Goal: Task Accomplishment & Management: Manage account settings

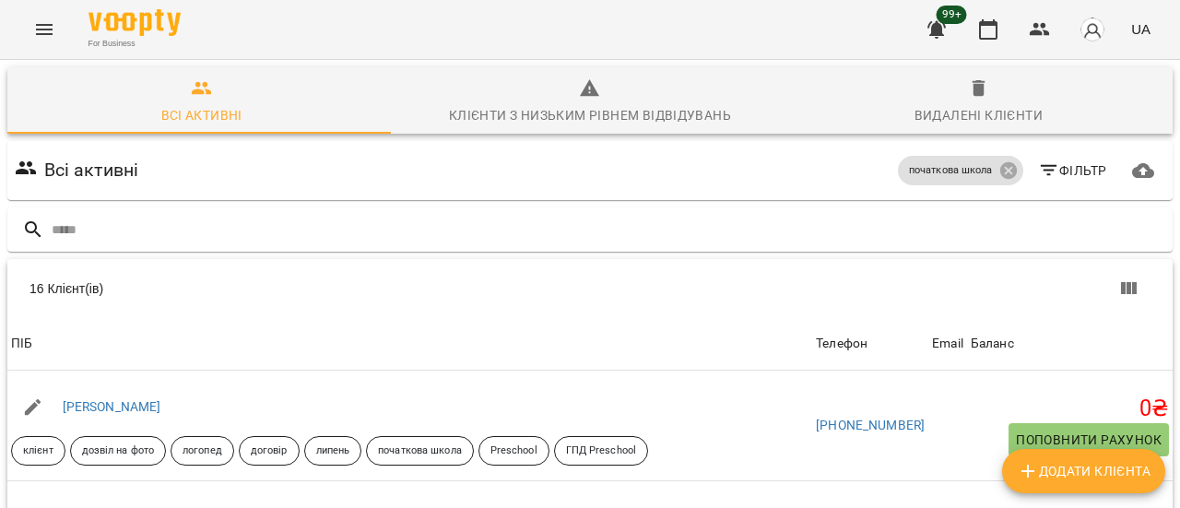
scroll to position [92, 0]
click at [31, 21] on button "Menu" at bounding box center [44, 29] width 44 height 44
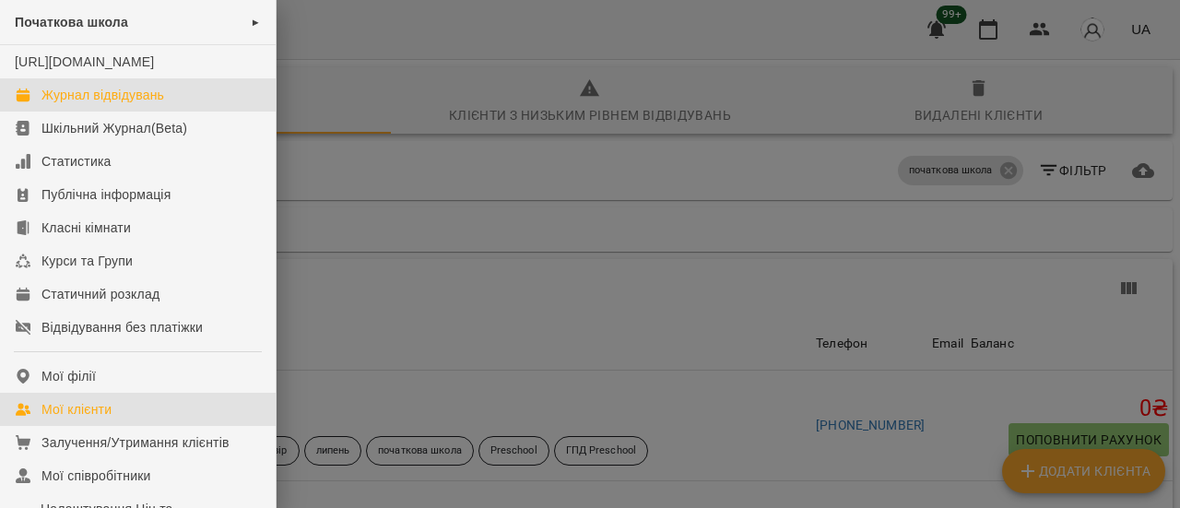
click at [142, 104] on div "Журнал відвідувань" at bounding box center [102, 95] width 123 height 18
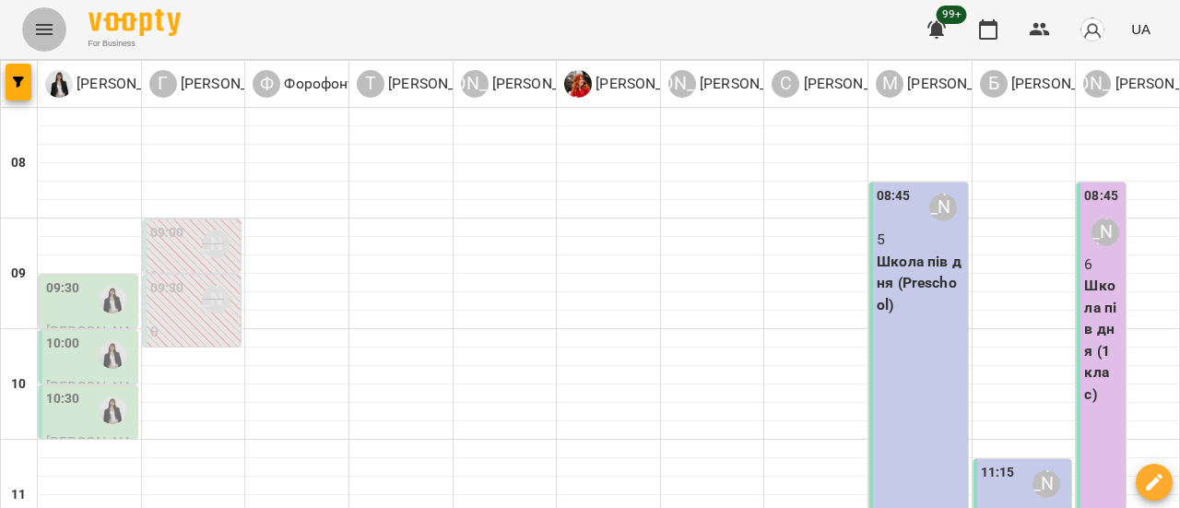
click at [46, 33] on icon "Menu" at bounding box center [44, 29] width 17 height 11
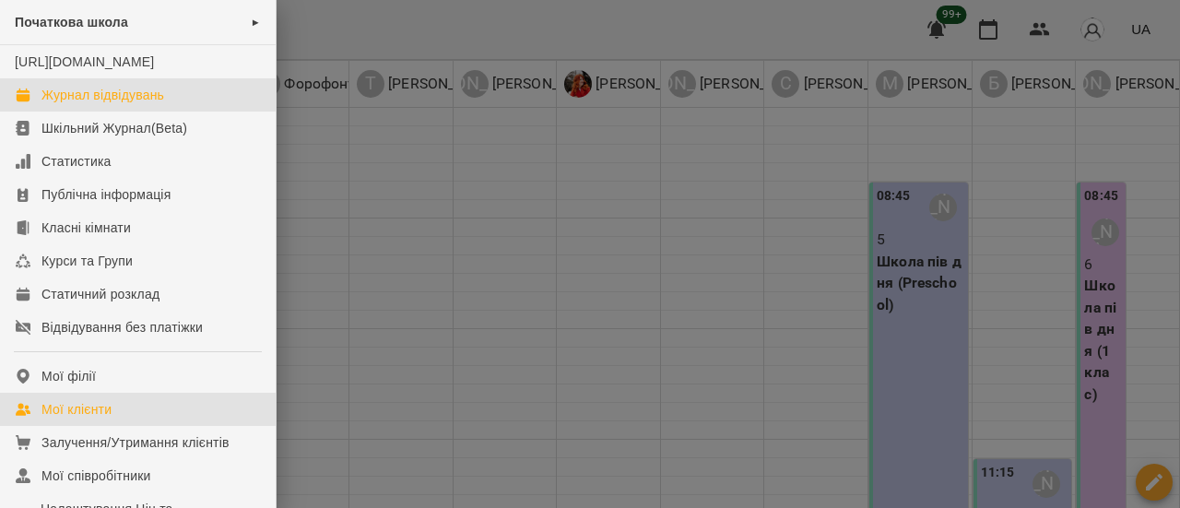
click at [87, 419] on div "Мої клієнти" at bounding box center [76, 409] width 70 height 18
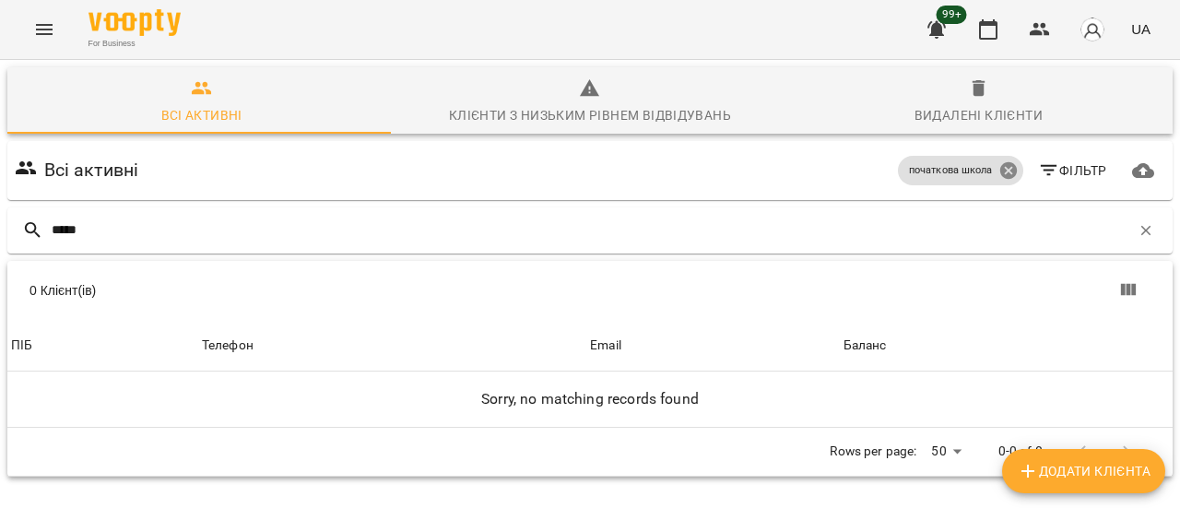
type input "*****"
click at [998, 171] on icon at bounding box center [1008, 170] width 20 height 20
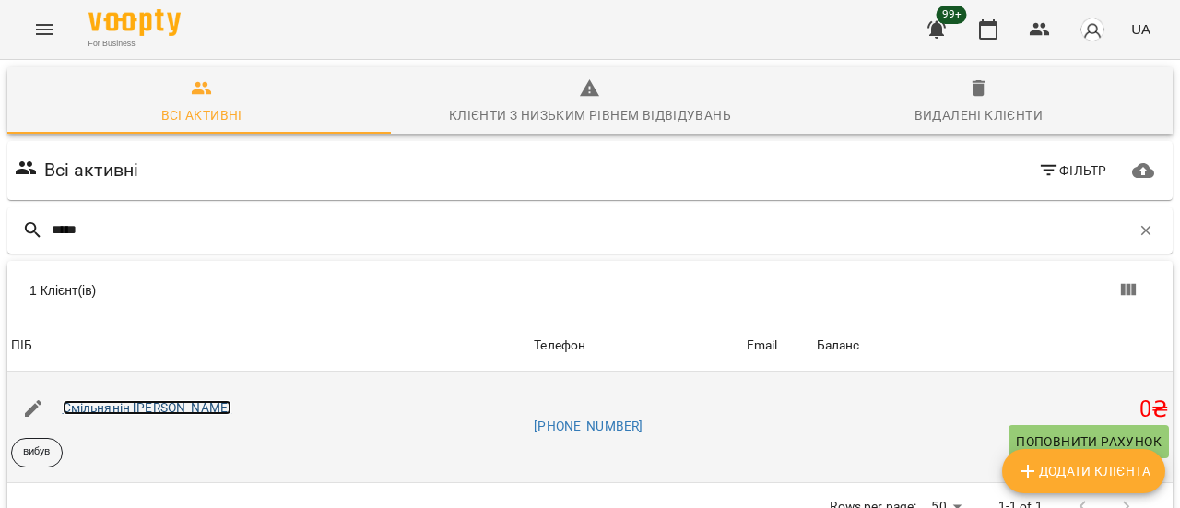
click at [150, 411] on link "Смільнянін [PERSON_NAME]" at bounding box center [148, 407] width 170 height 15
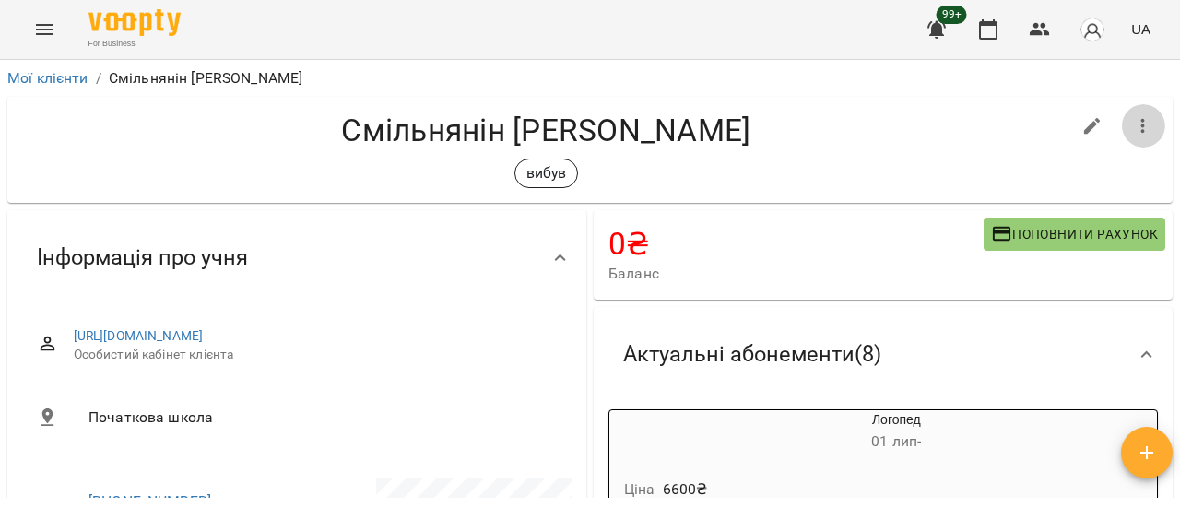
click at [1132, 130] on icon "button" at bounding box center [1143, 126] width 22 height 22
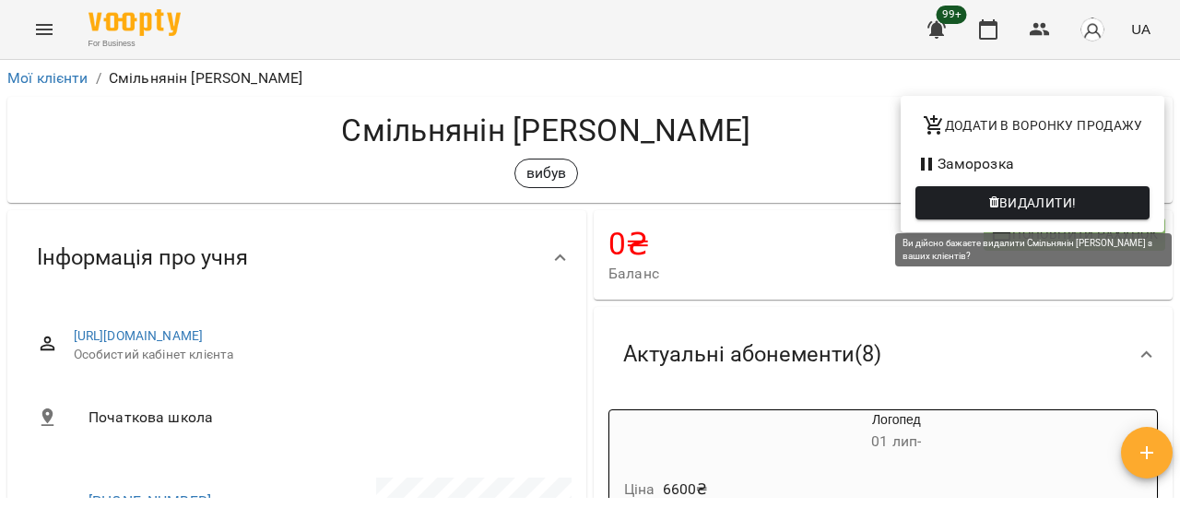
click at [1068, 204] on span "Видалити!" at bounding box center [1037, 203] width 77 height 22
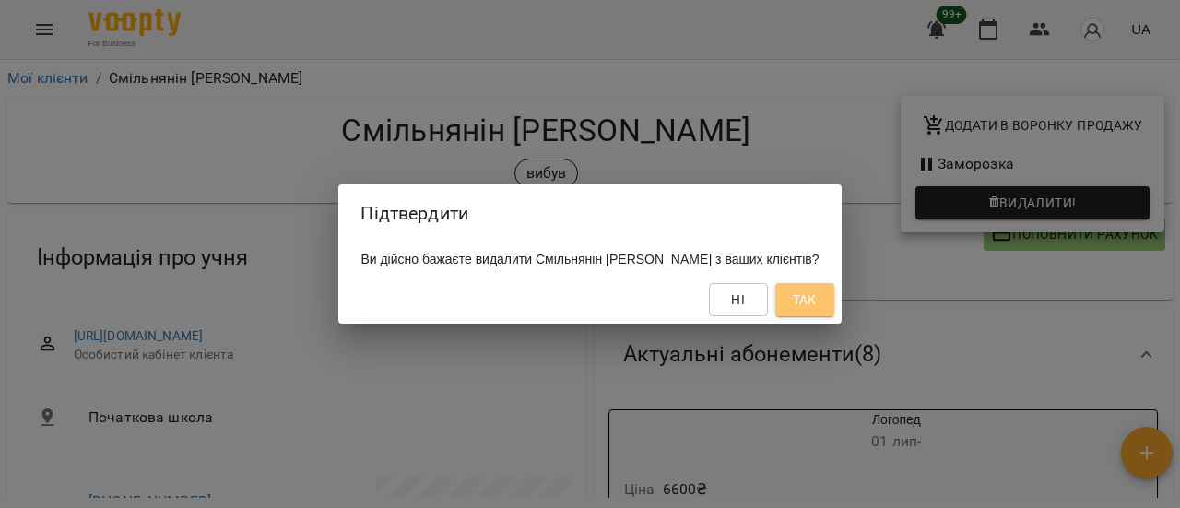
click at [796, 301] on span "Так" at bounding box center [805, 300] width 24 height 22
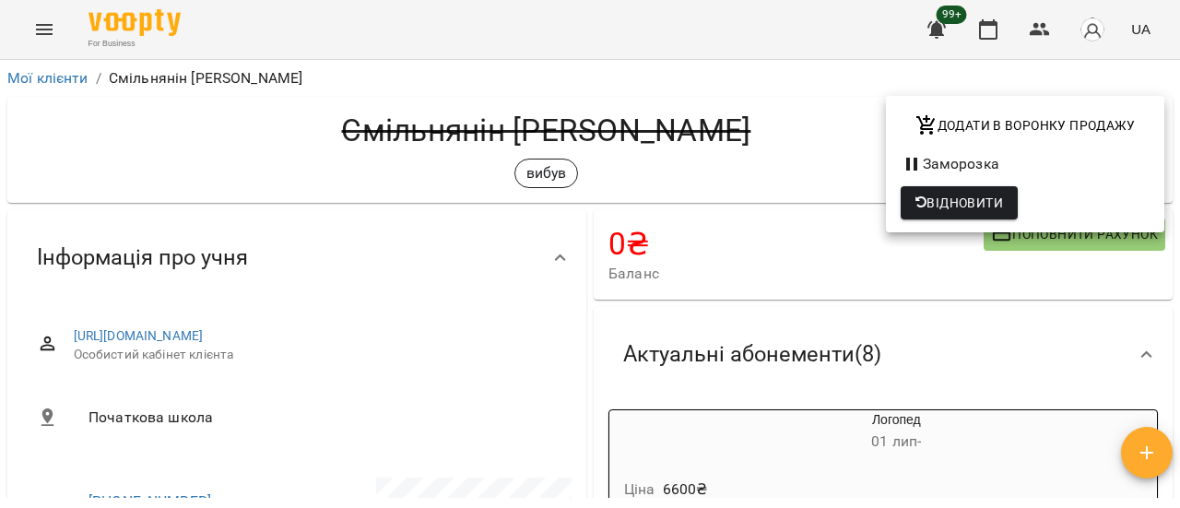
click at [53, 75] on div at bounding box center [590, 254] width 1180 height 508
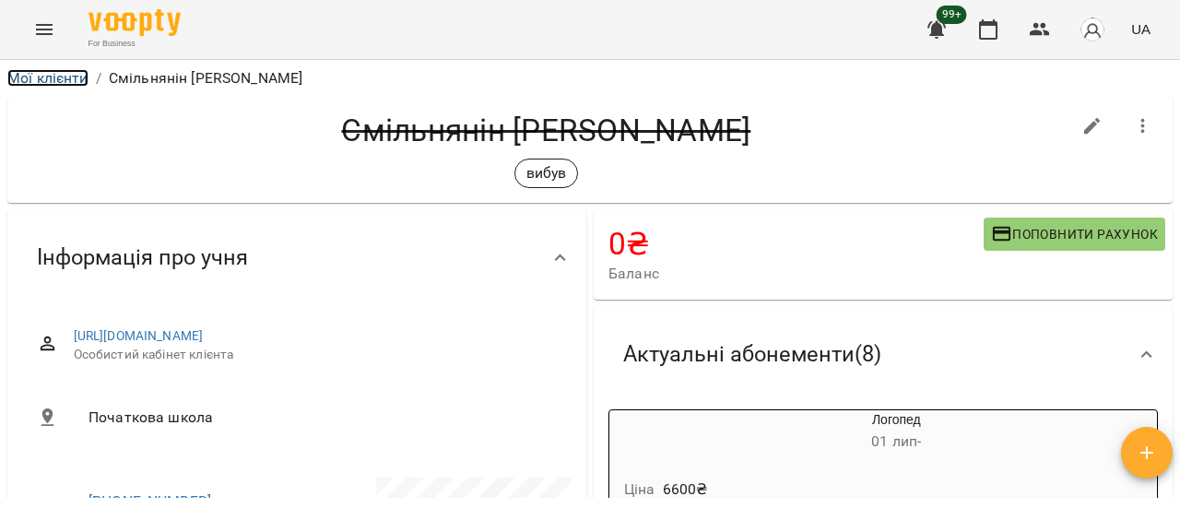
click at [53, 75] on link "Мої клієнти" at bounding box center [47, 78] width 81 height 18
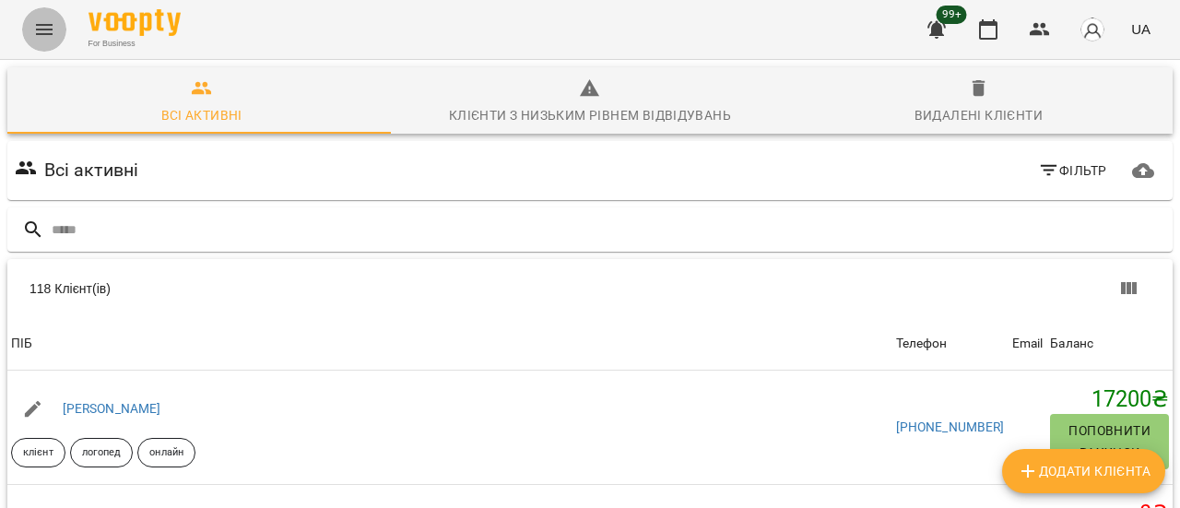
click at [52, 23] on icon "Menu" at bounding box center [44, 29] width 22 height 22
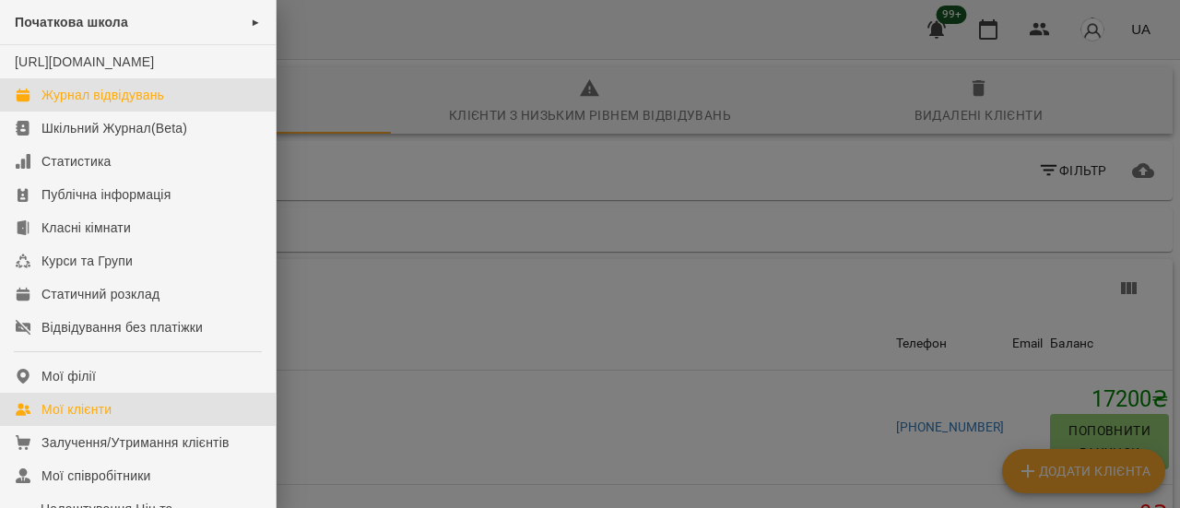
click at [68, 104] on div "Журнал відвідувань" at bounding box center [102, 95] width 123 height 18
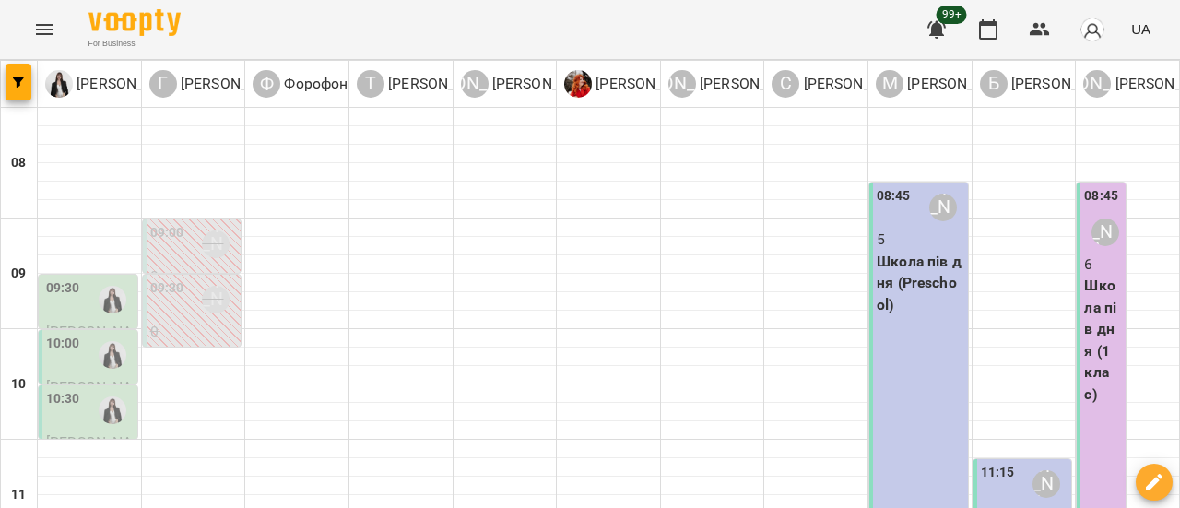
click at [38, 31] on icon "Menu" at bounding box center [44, 29] width 22 height 22
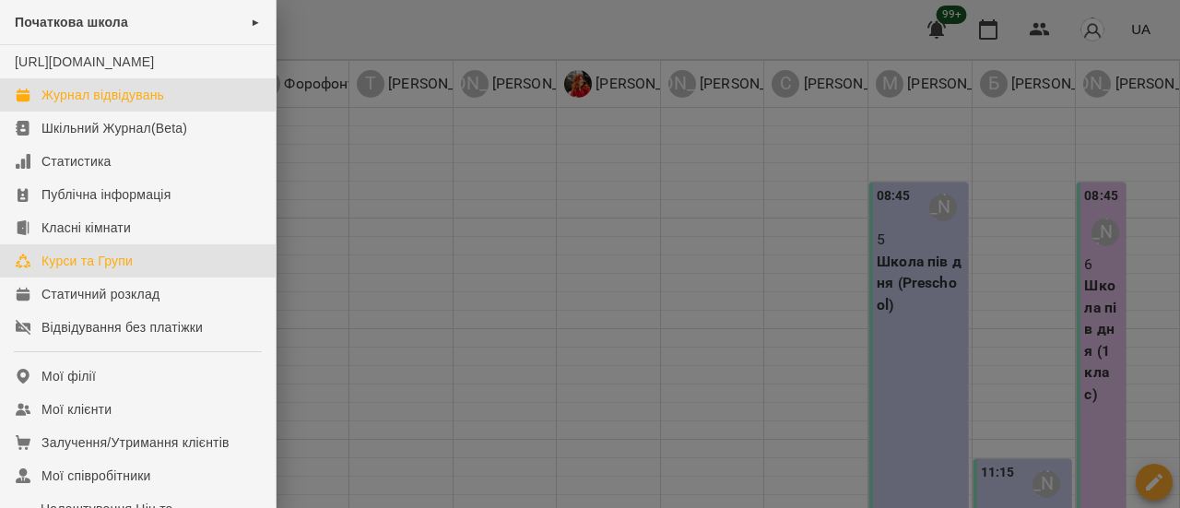
click at [83, 269] on link "Курси та Групи" at bounding box center [138, 260] width 276 height 33
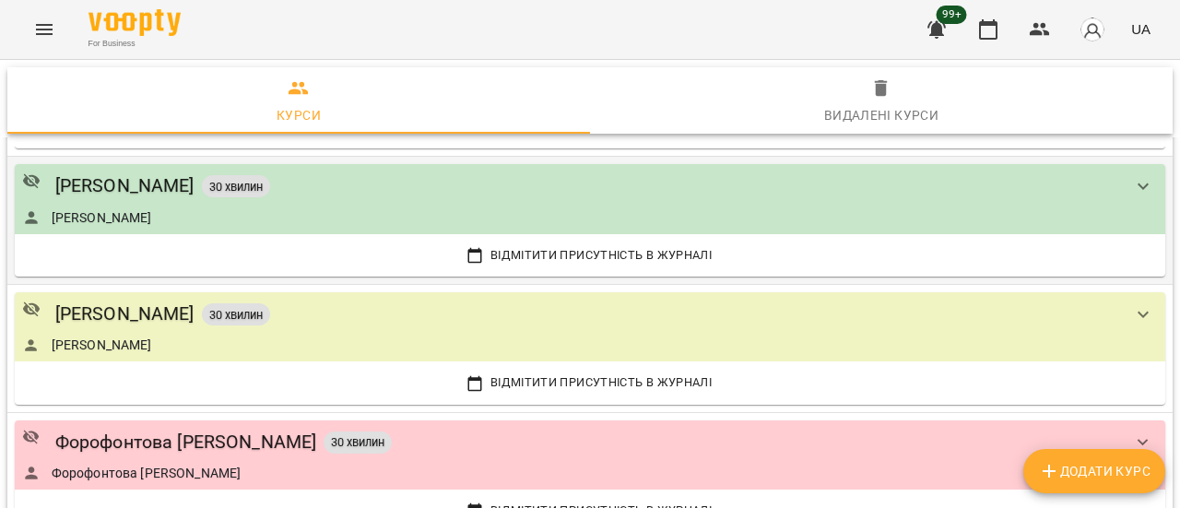
scroll to position [645, 0]
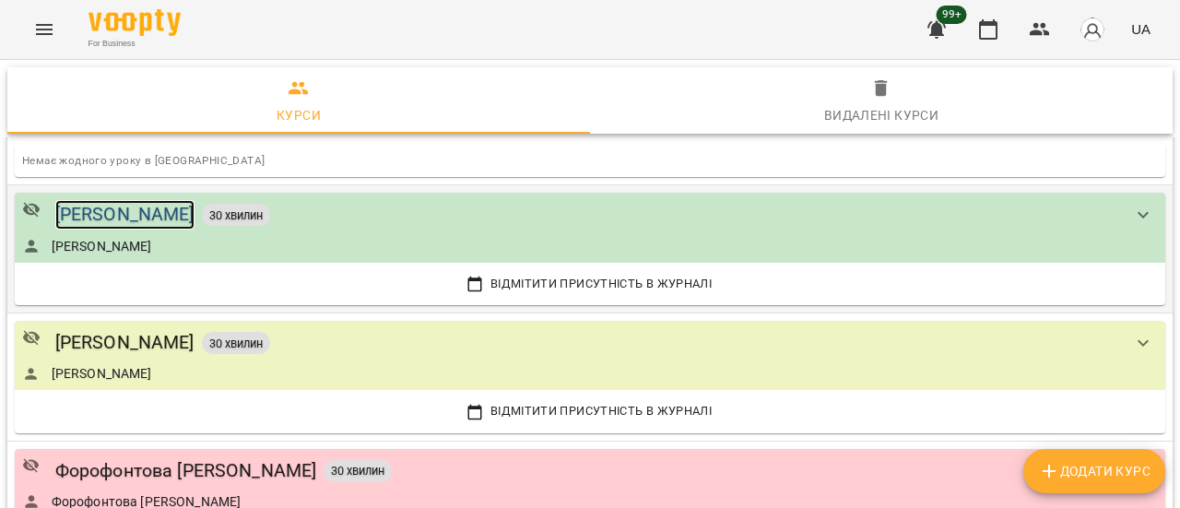
click at [168, 207] on div "[PERSON_NAME]" at bounding box center [124, 214] width 139 height 29
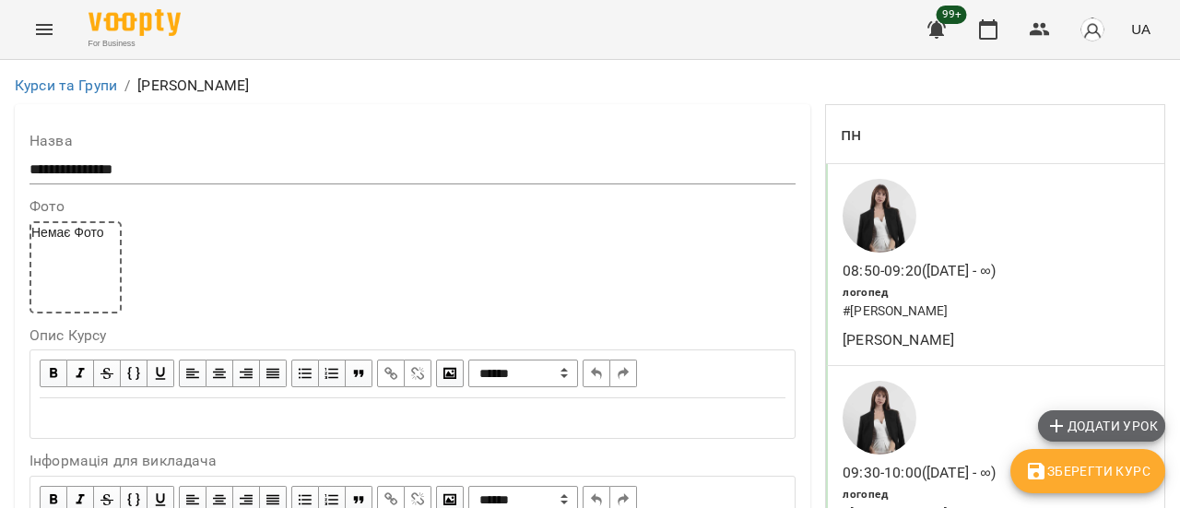
click at [1104, 425] on span "Додати урок" at bounding box center [1101, 426] width 112 height 22
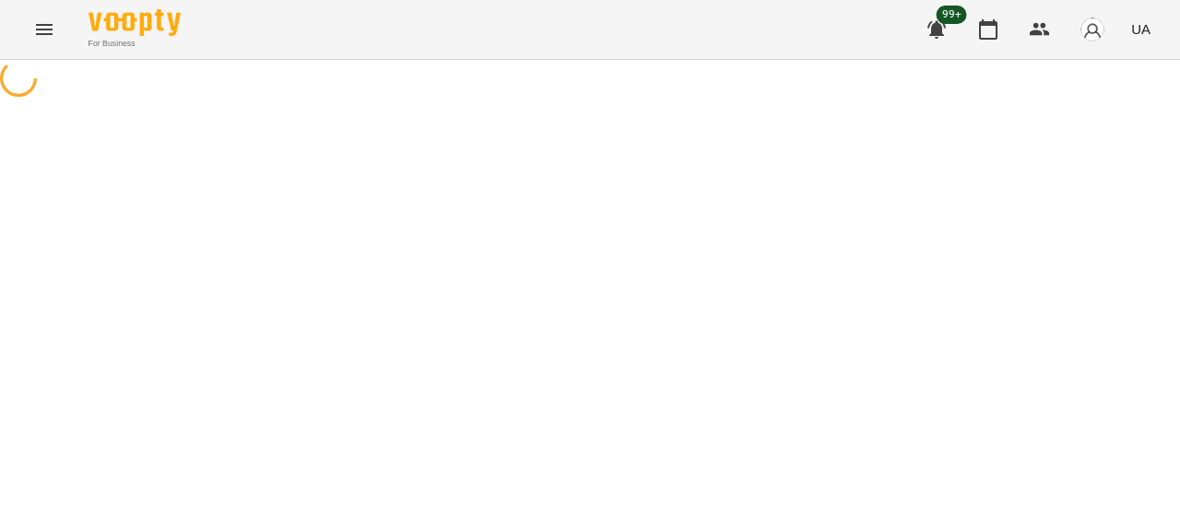
select select "*******"
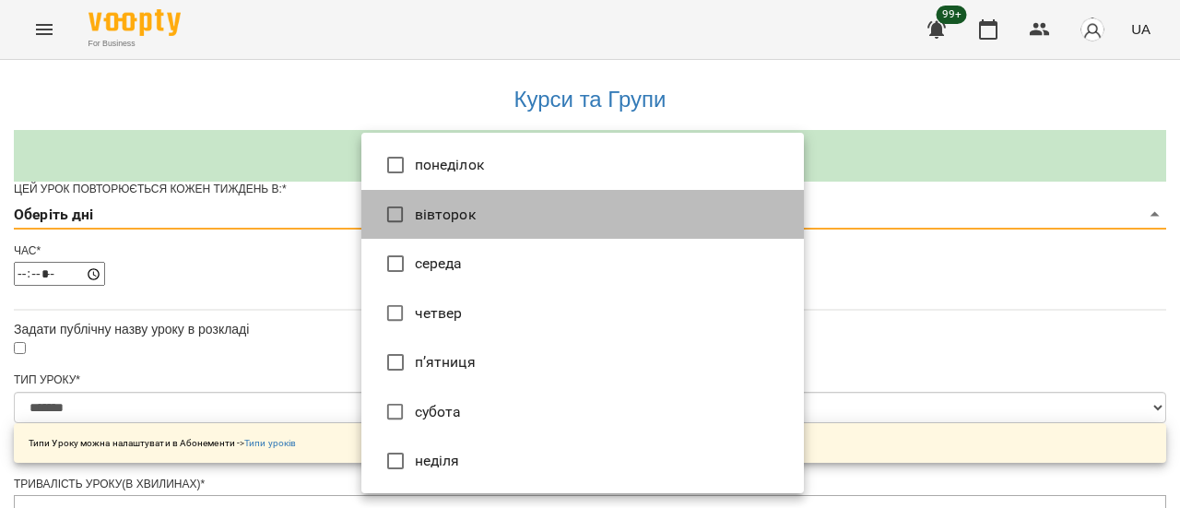
click at [485, 211] on li "вівторок" at bounding box center [582, 215] width 443 height 50
type input "*"
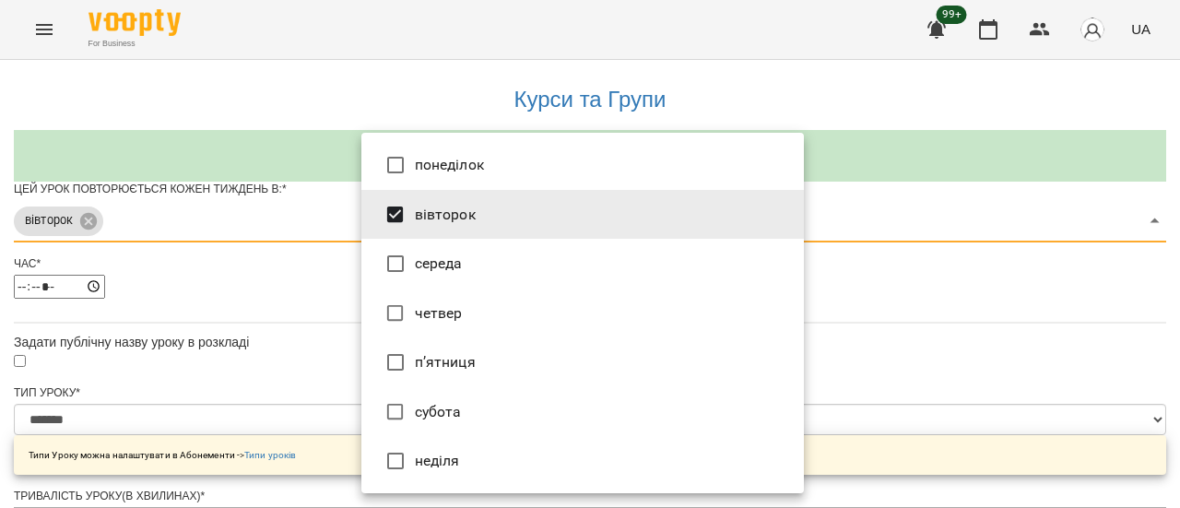
click at [909, 312] on div at bounding box center [590, 254] width 1180 height 508
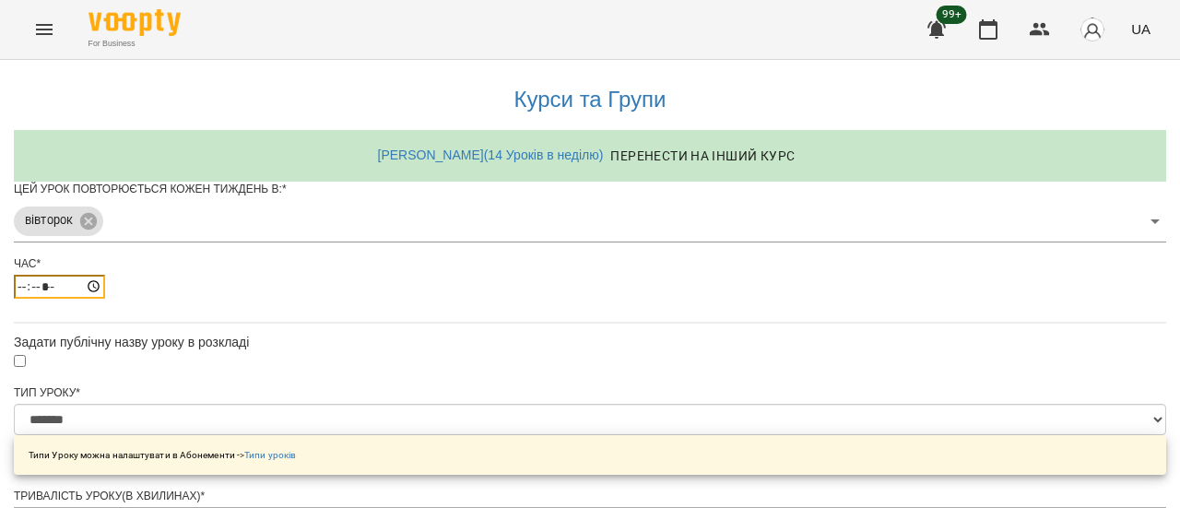
click at [105, 299] on input "*****" at bounding box center [59, 287] width 91 height 24
type input "*****"
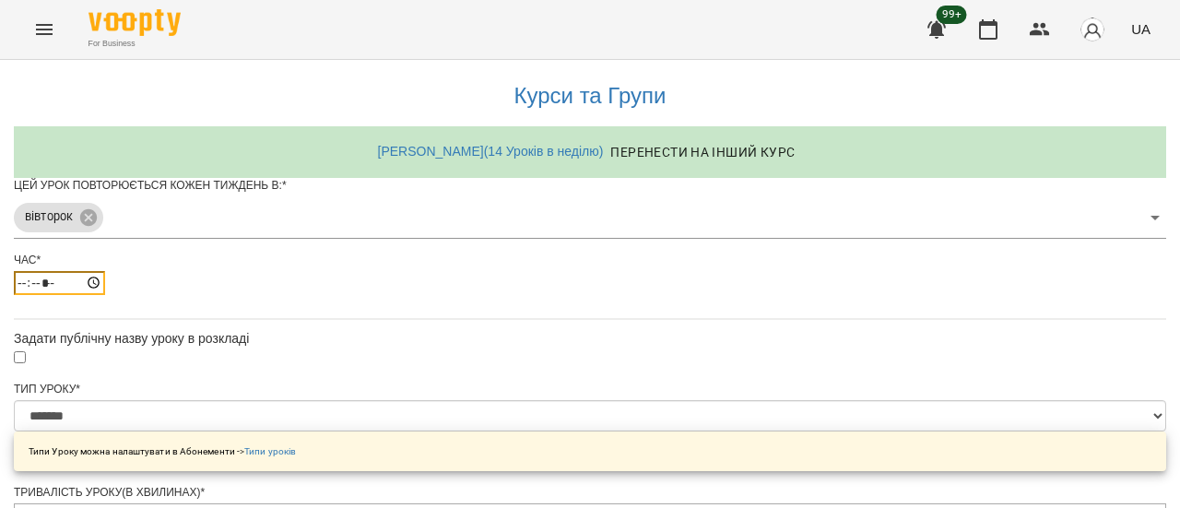
scroll to position [277, 0]
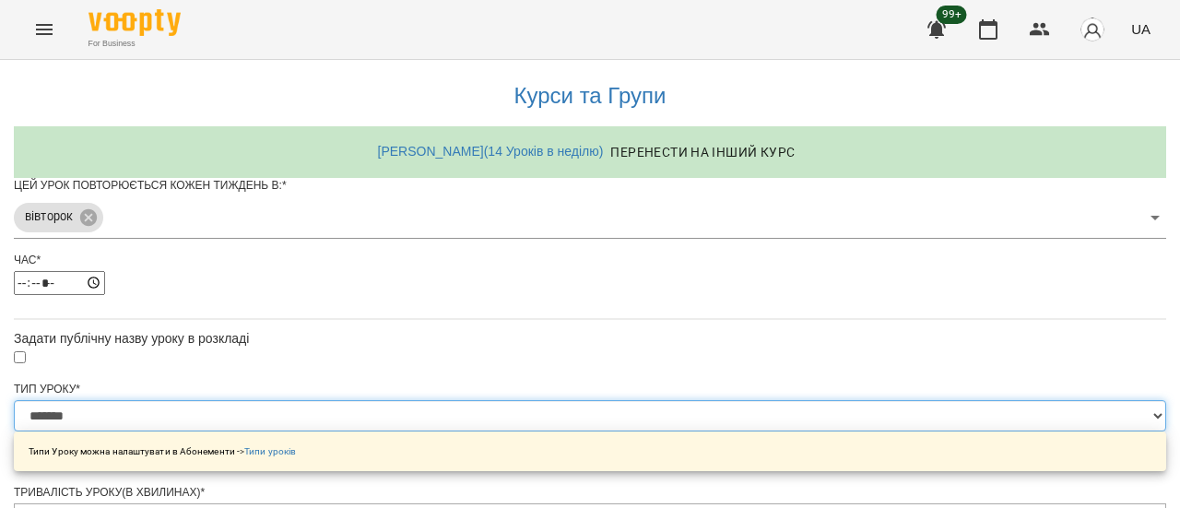
click at [790, 400] on select "**********" at bounding box center [590, 415] width 1152 height 31
select select "*********"
click at [361, 400] on select "**********" at bounding box center [590, 415] width 1152 height 31
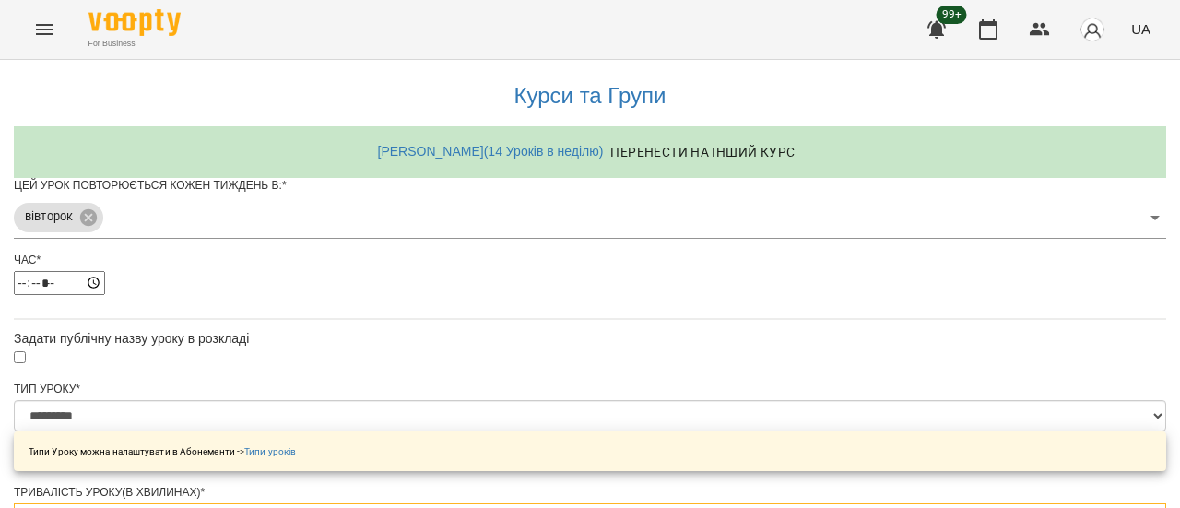
type input "***"
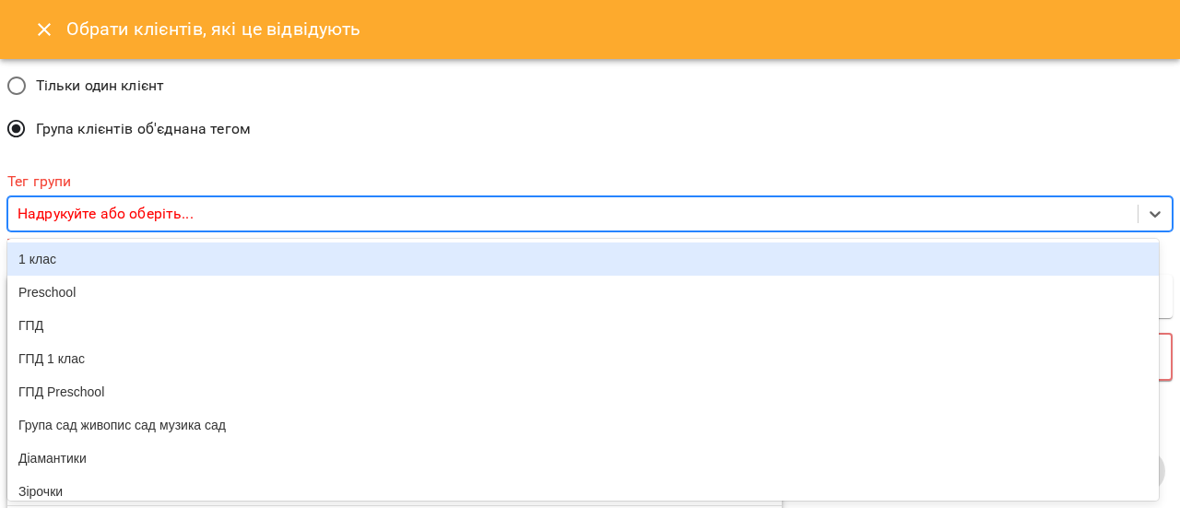
click at [254, 215] on div "Надрукуйте або оберіть..." at bounding box center [572, 214] width 1129 height 34
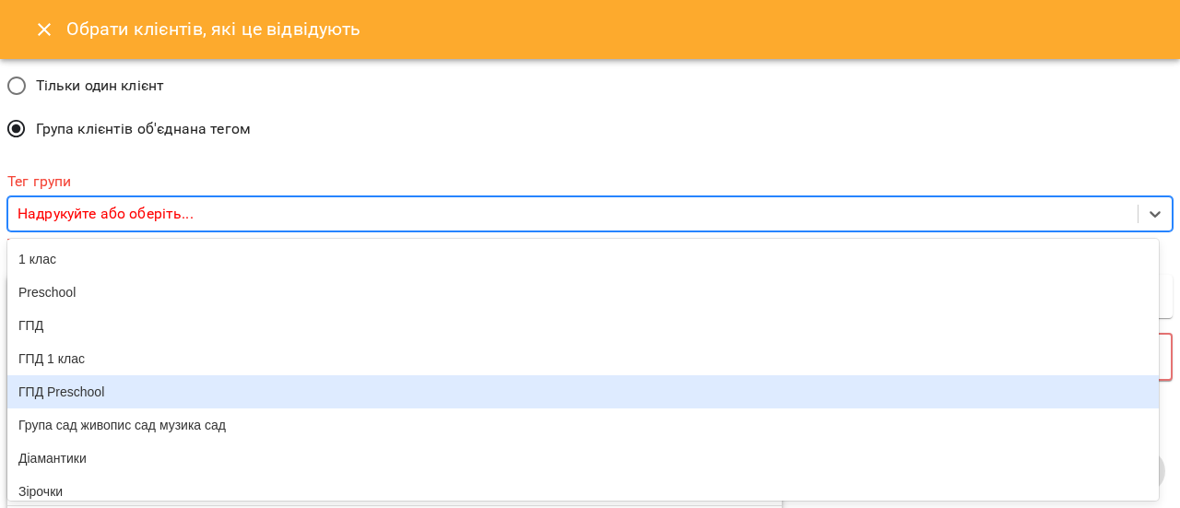
click at [102, 404] on div "ГПД Preschool" at bounding box center [582, 391] width 1151 height 33
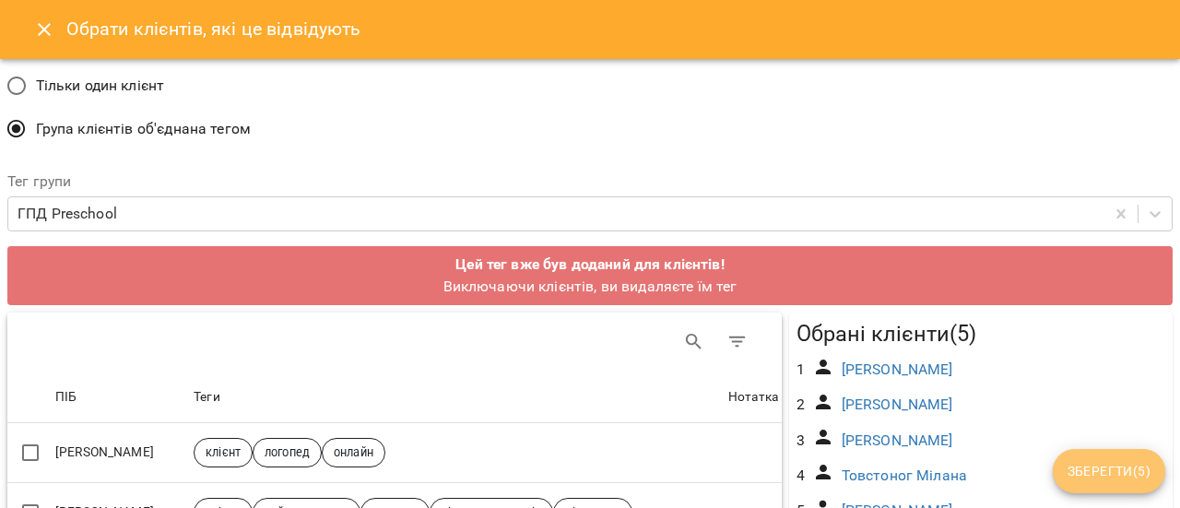
click at [1113, 478] on span "Зберегти ( 5 )" at bounding box center [1109, 471] width 83 height 22
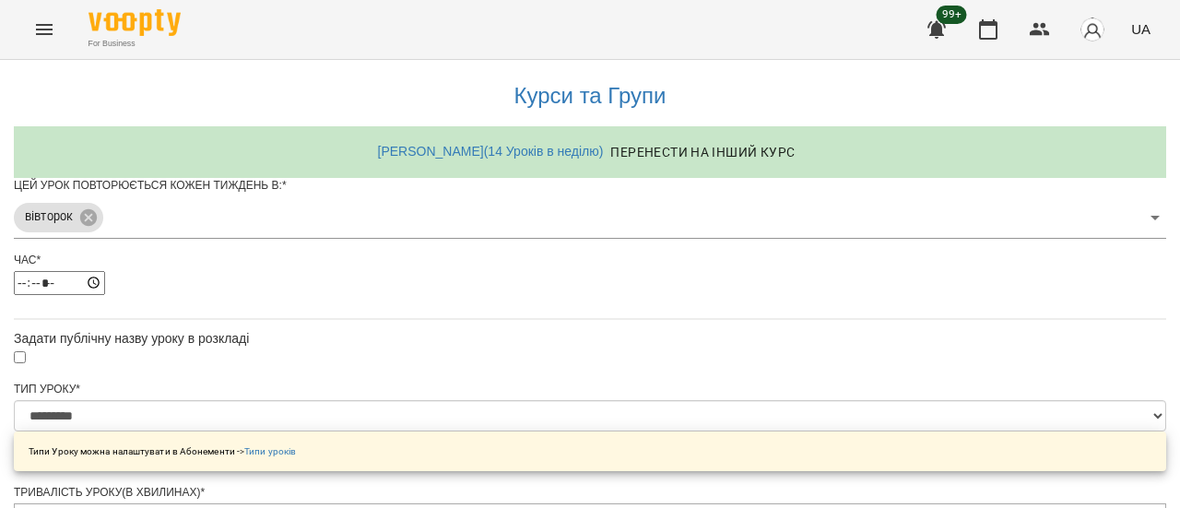
scroll to position [910, 0]
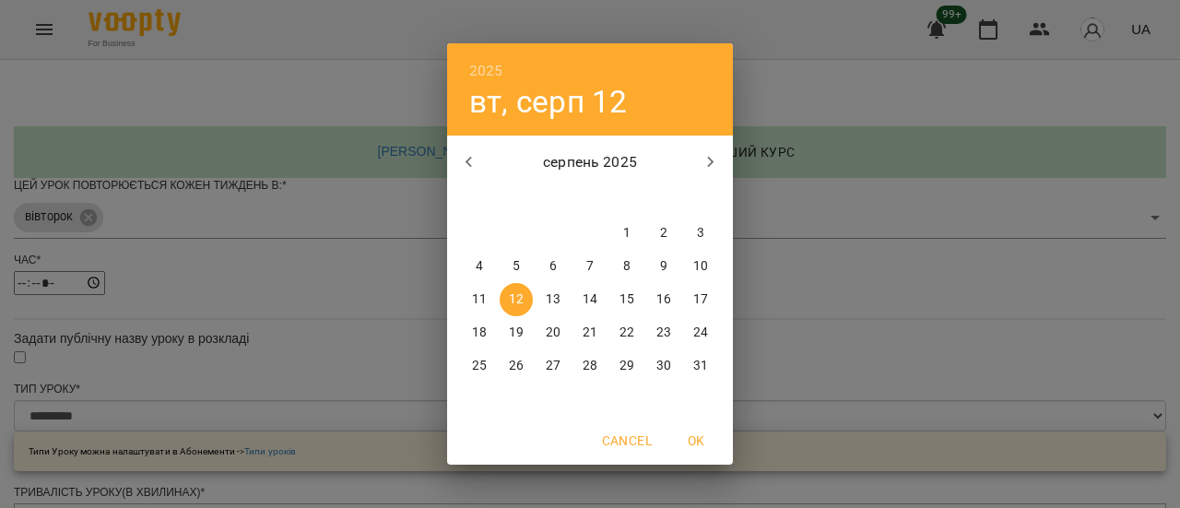
click at [527, 297] on span "12" at bounding box center [516, 299] width 33 height 18
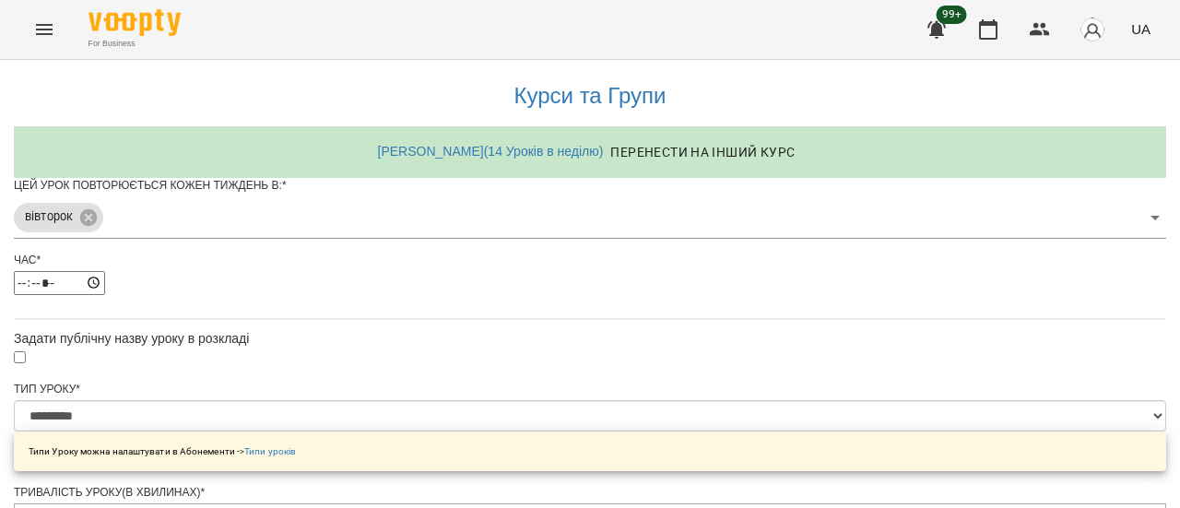
scroll to position [962, 0]
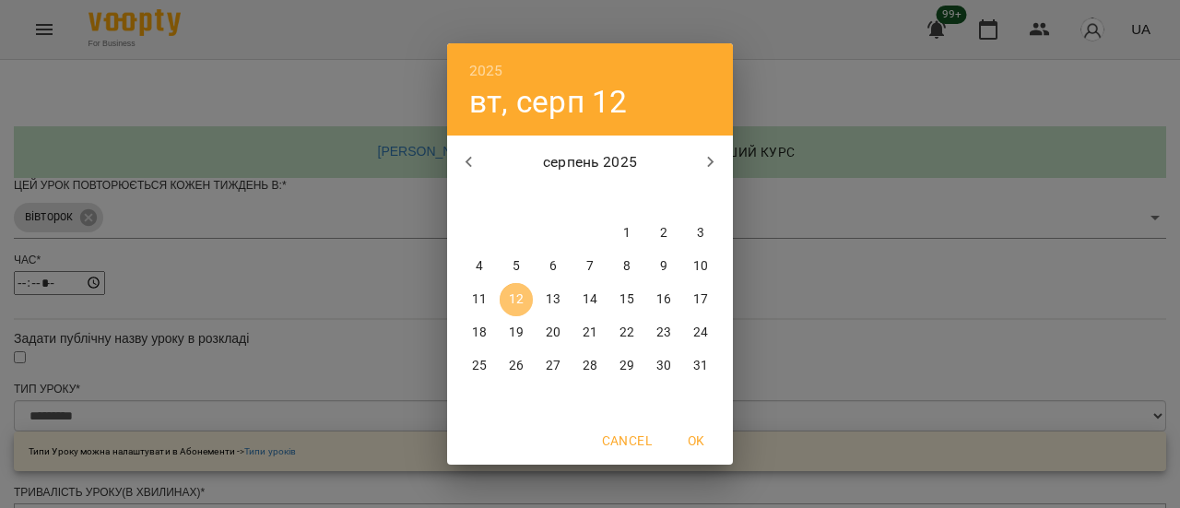
click at [514, 302] on p "12" at bounding box center [516, 299] width 15 height 18
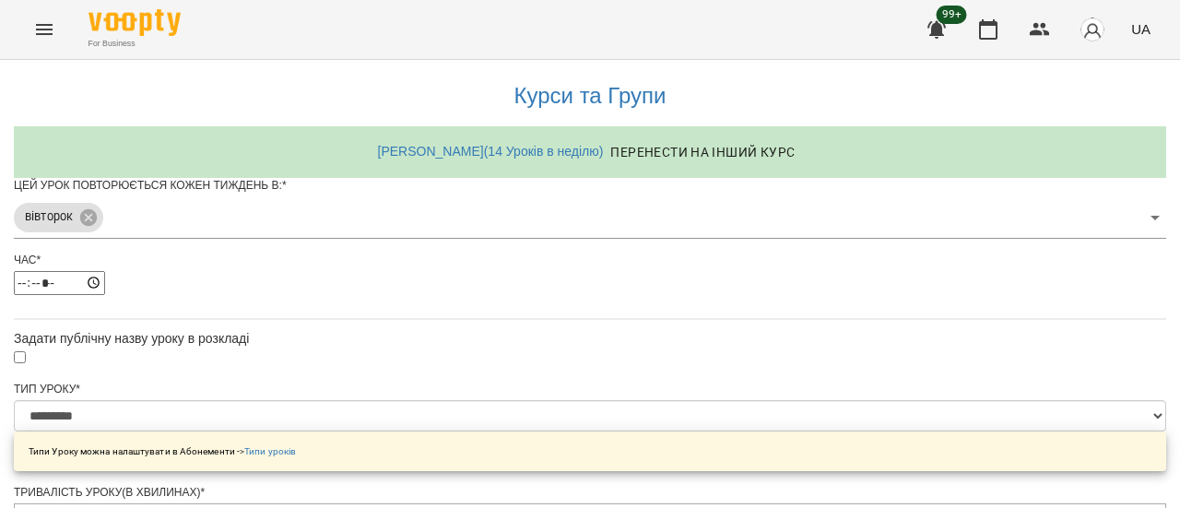
scroll to position [1027, 0]
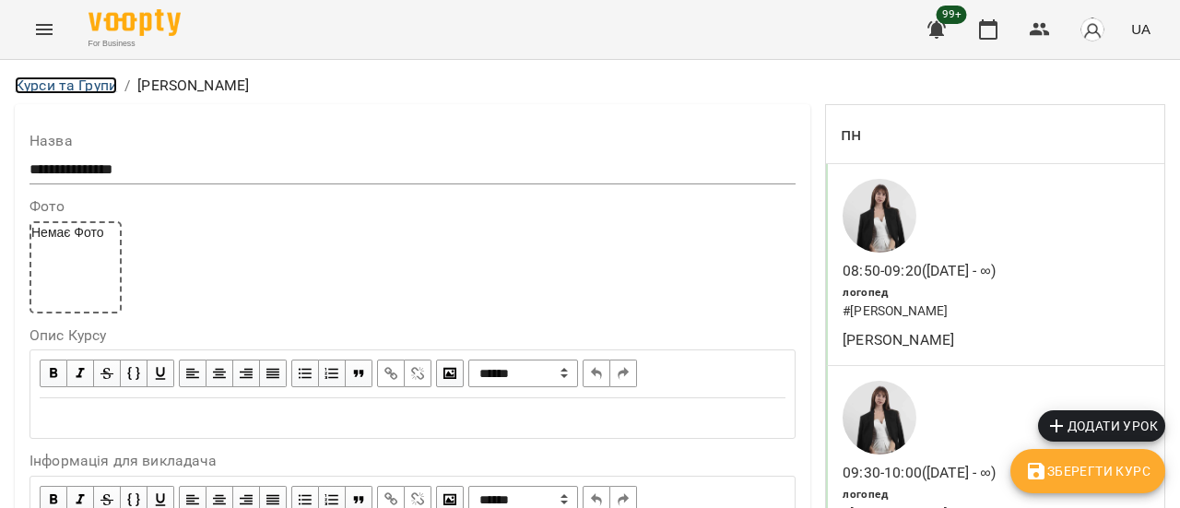
click at [53, 89] on link "Курси та Групи" at bounding box center [66, 86] width 102 height 18
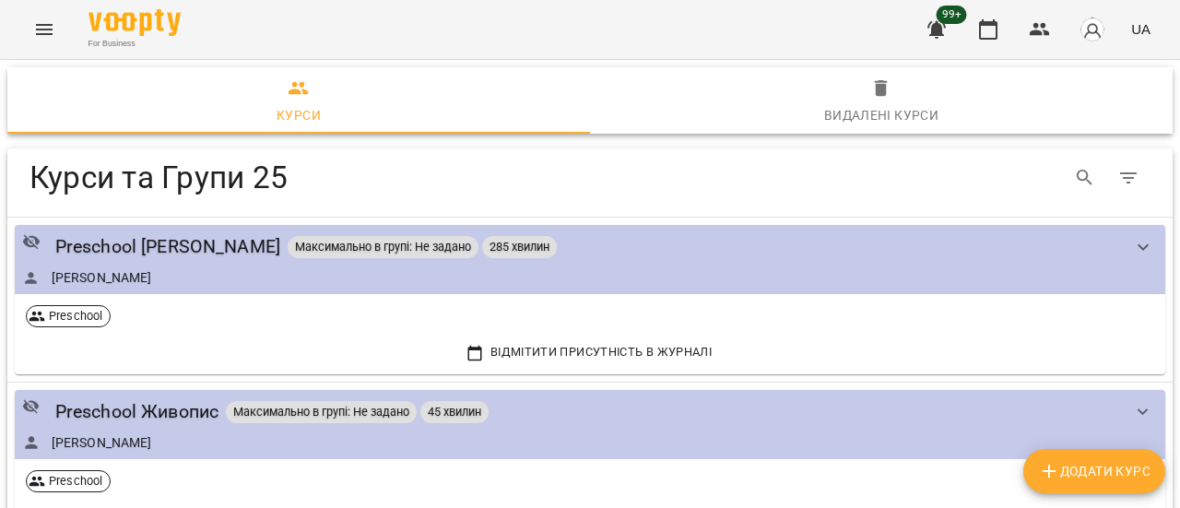
click at [42, 19] on icon "Menu" at bounding box center [44, 29] width 22 height 22
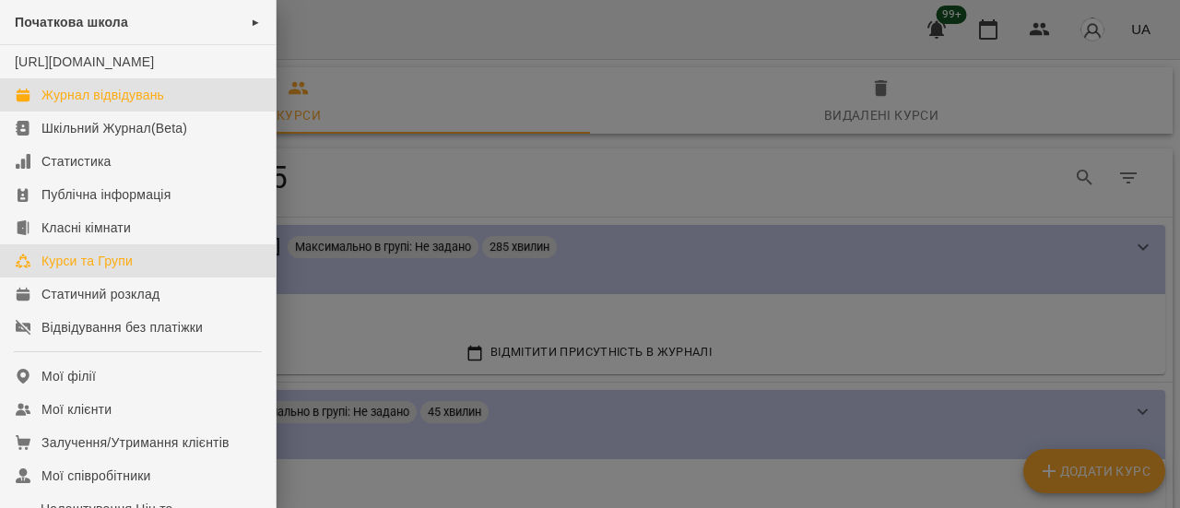
click at [124, 104] on div "Журнал відвідувань" at bounding box center [102, 95] width 123 height 18
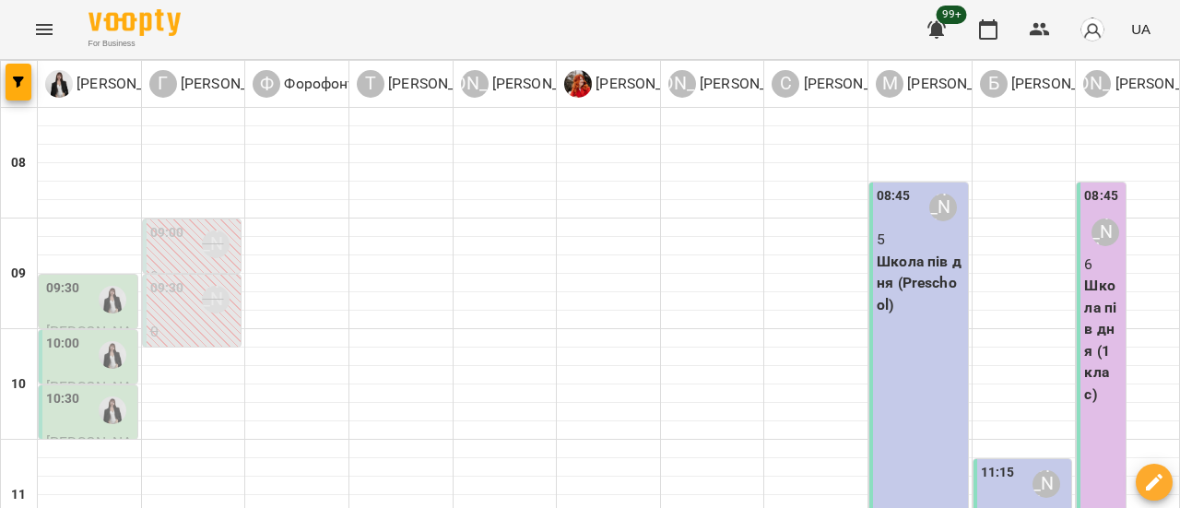
click at [48, 30] on icon "Menu" at bounding box center [44, 29] width 17 height 11
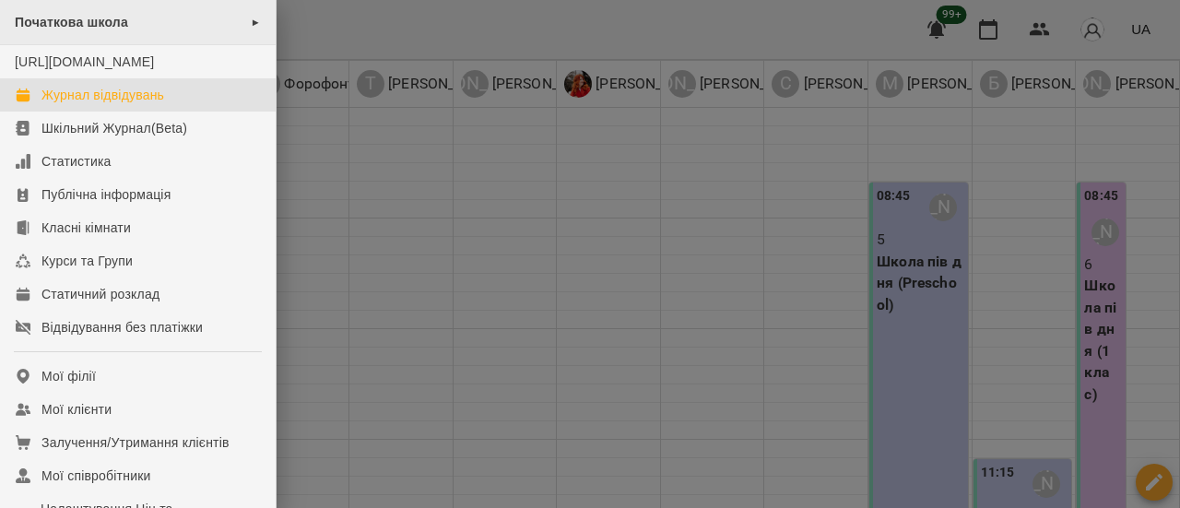
click at [251, 23] on span "►" at bounding box center [256, 22] width 10 height 15
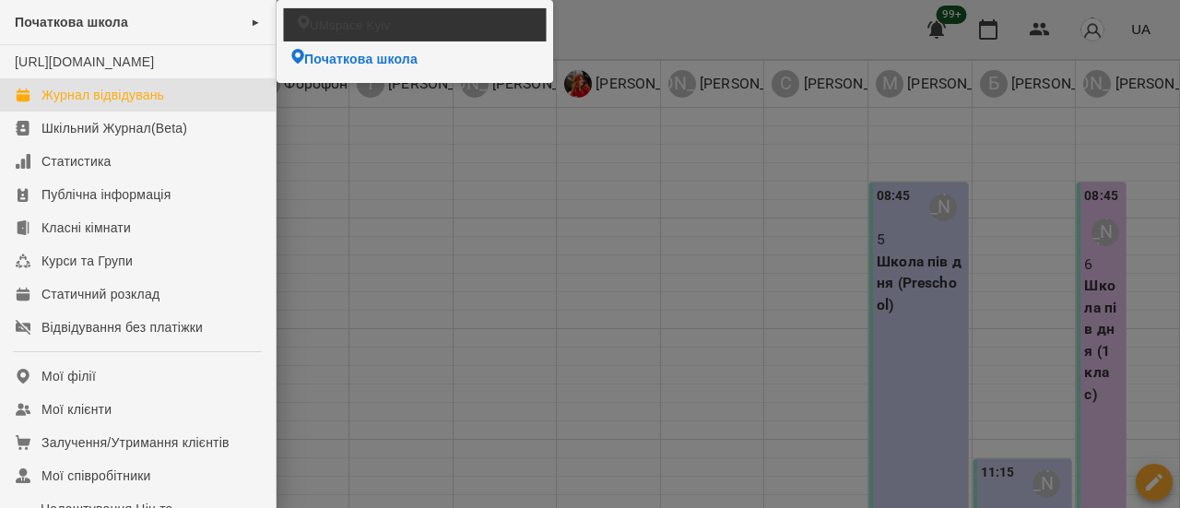
click at [321, 14] on li "UMspace Kyiv" at bounding box center [415, 24] width 263 height 32
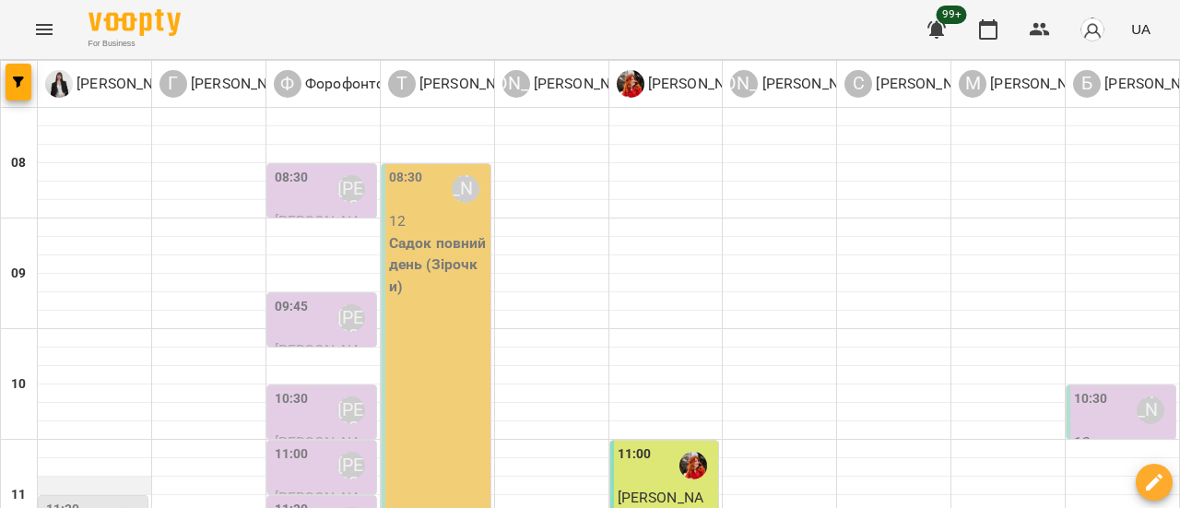
scroll to position [369, 0]
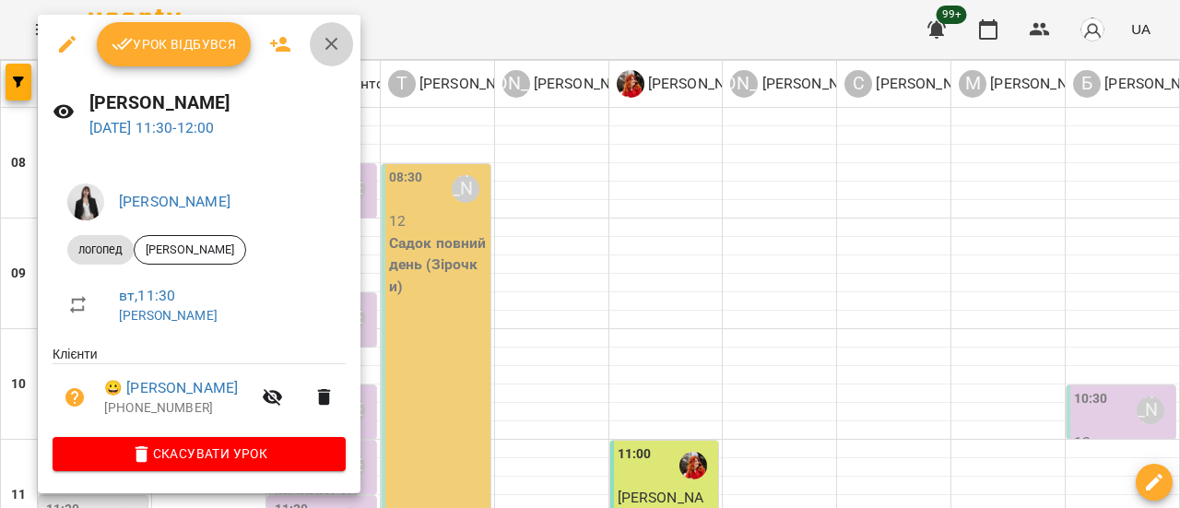
click at [322, 47] on icon "button" at bounding box center [332, 44] width 22 height 22
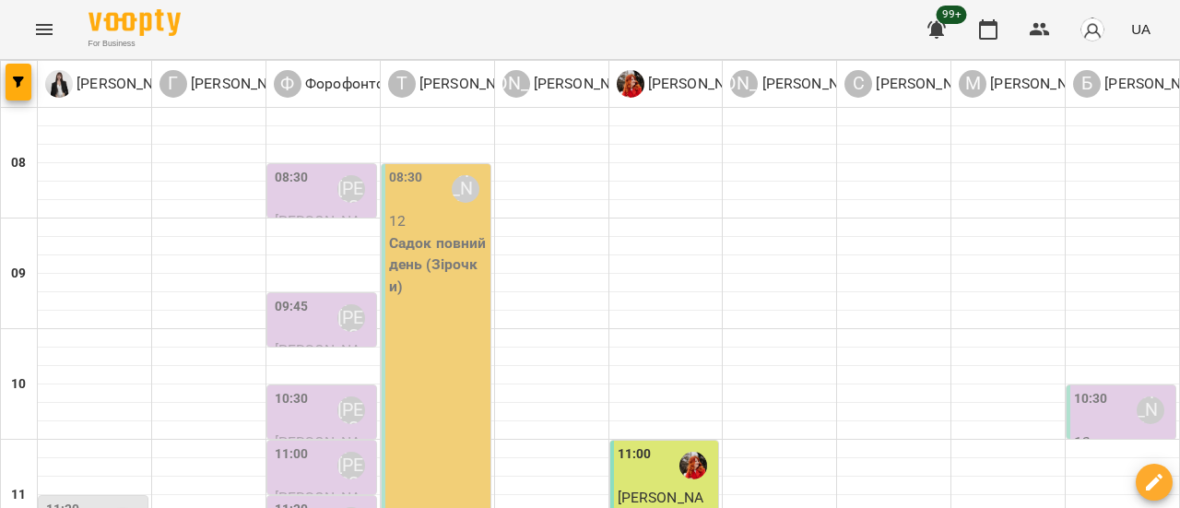
scroll to position [461, 0]
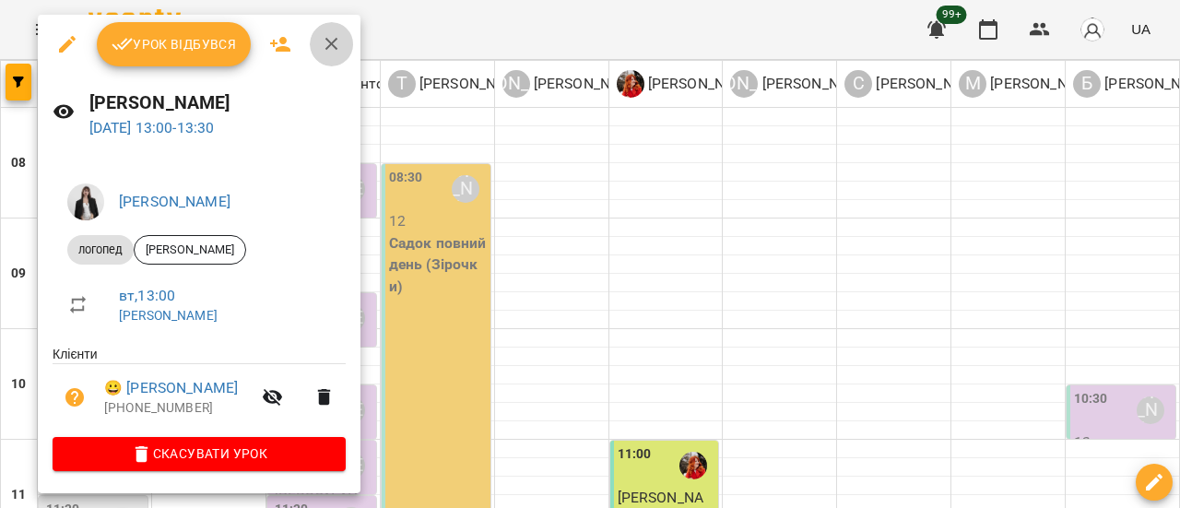
click at [325, 45] on icon "button" at bounding box center [332, 44] width 22 height 22
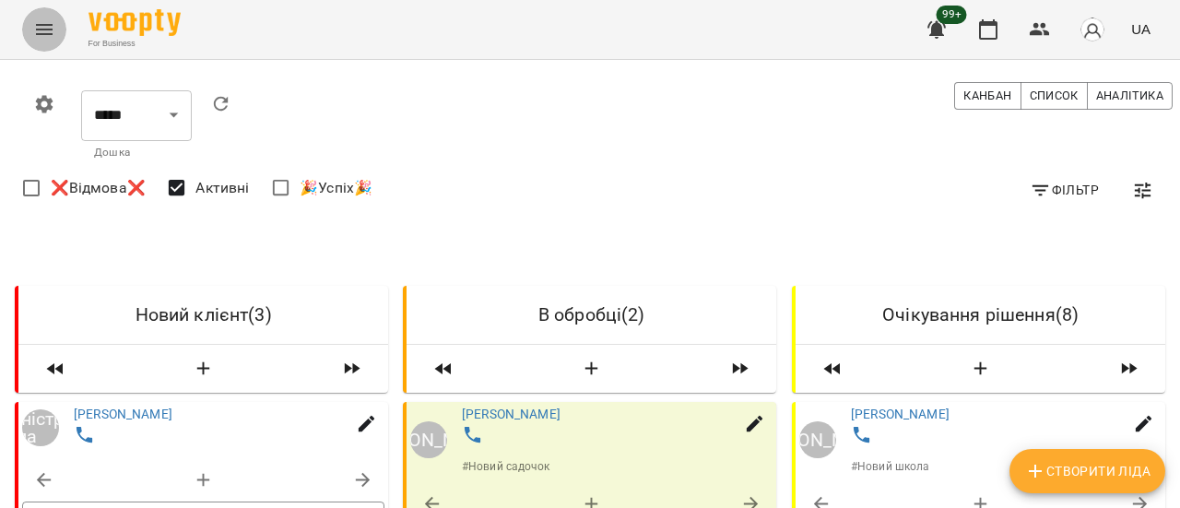
click at [45, 28] on icon "Menu" at bounding box center [44, 29] width 22 height 22
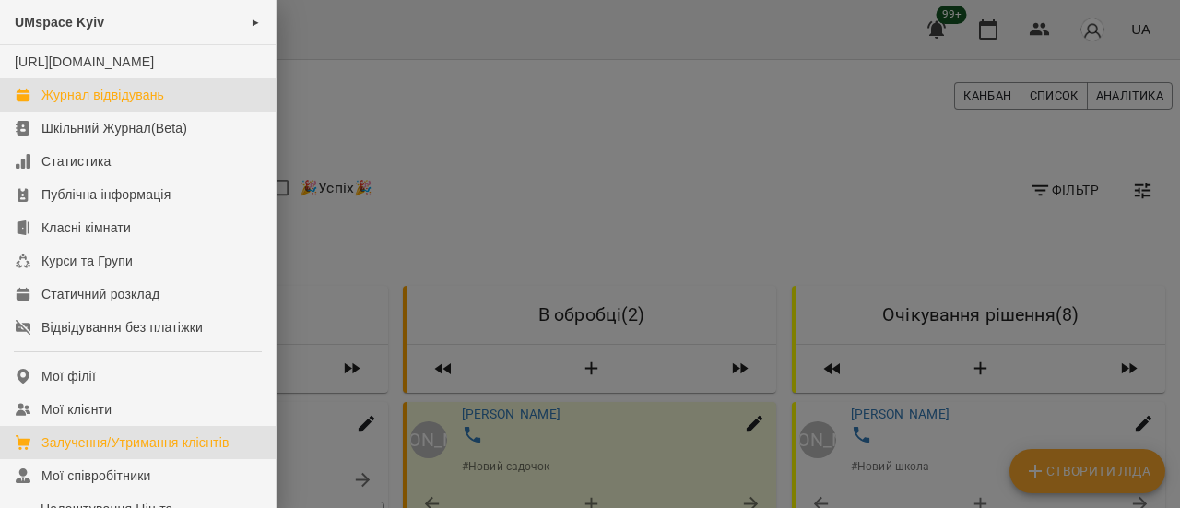
click at [98, 104] on div "Журнал відвідувань" at bounding box center [102, 95] width 123 height 18
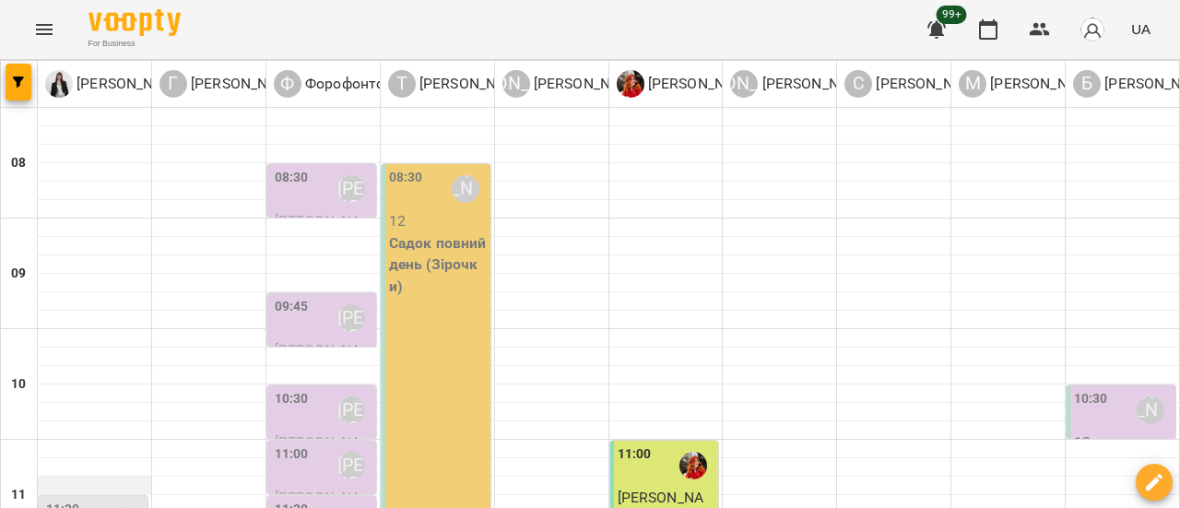
scroll to position [277, 0]
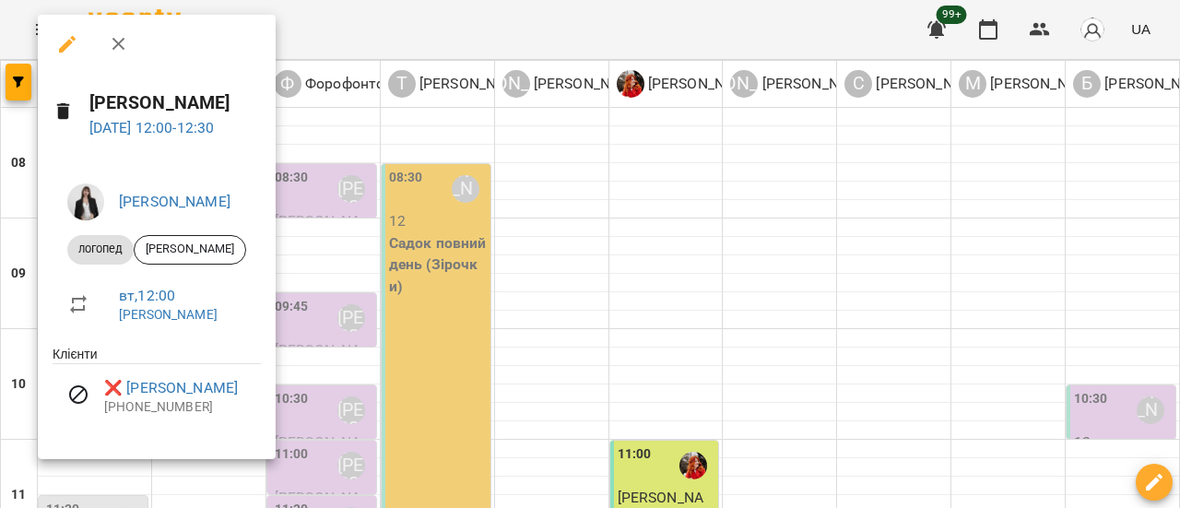
drag, startPoint x: 119, startPoint y: 43, endPoint x: 156, endPoint y: 53, distance: 38.0
click at [119, 43] on icon "button" at bounding box center [118, 44] width 13 height 13
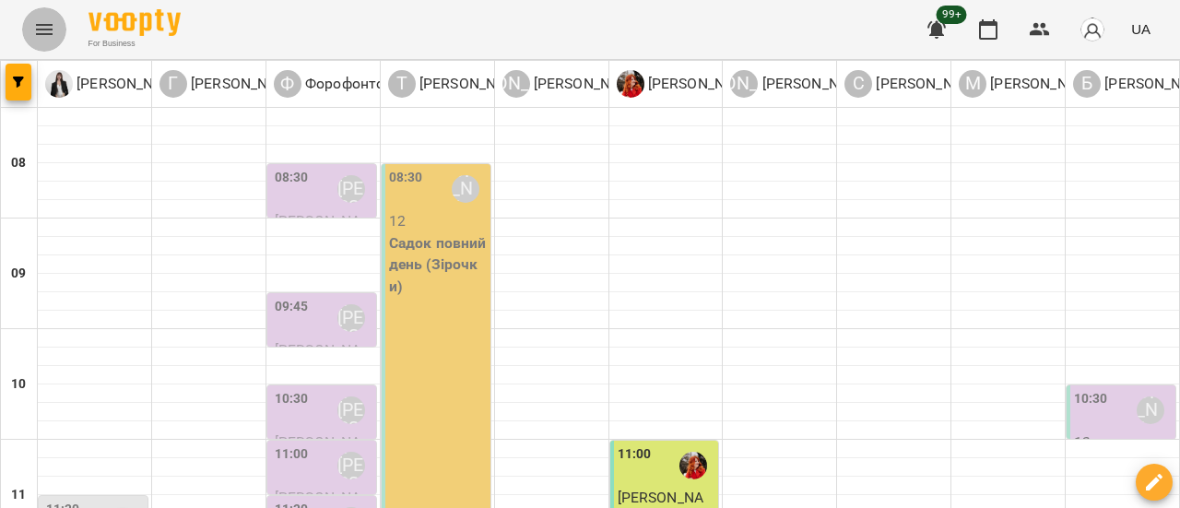
click at [50, 33] on icon "Menu" at bounding box center [44, 29] width 17 height 11
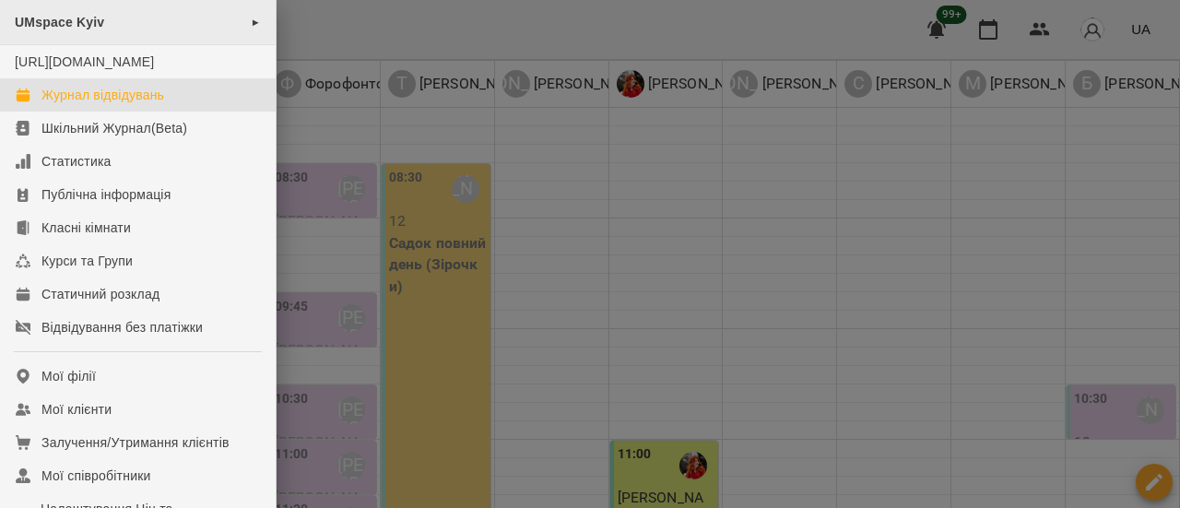
click at [258, 19] on div "UMspace Kyiv ►" at bounding box center [138, 22] width 276 height 45
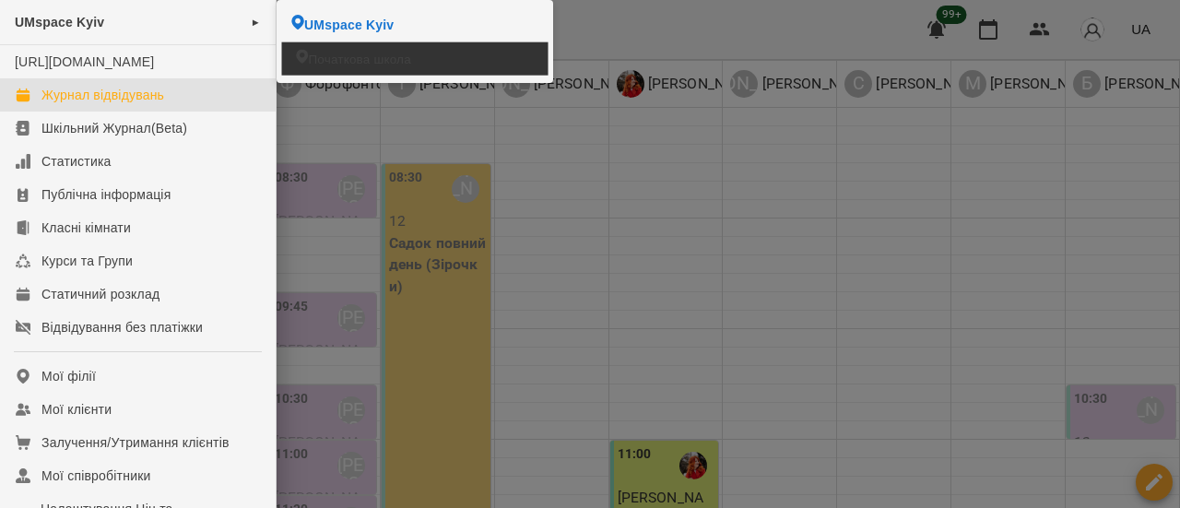
click at [348, 57] on span "Початкова школа" at bounding box center [359, 59] width 102 height 18
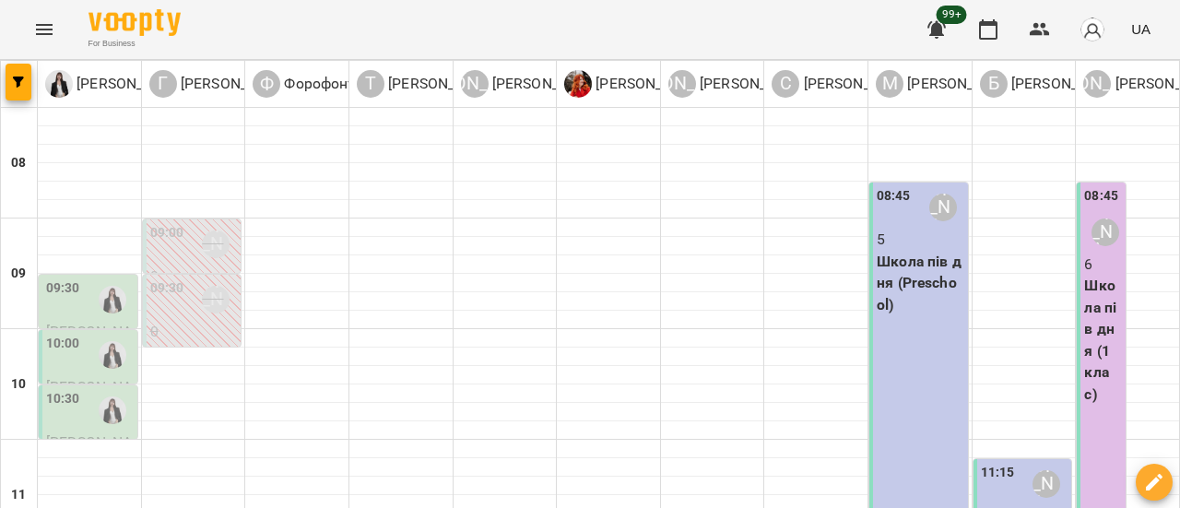
scroll to position [461, 0]
click at [38, 30] on icon "Menu" at bounding box center [44, 29] width 22 height 22
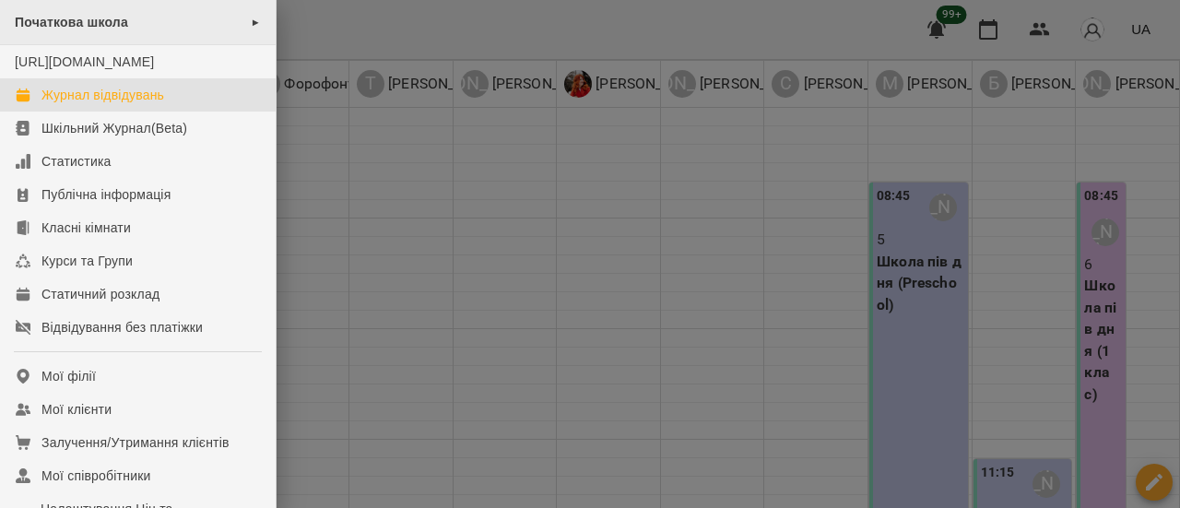
click at [251, 18] on span "►" at bounding box center [256, 22] width 10 height 15
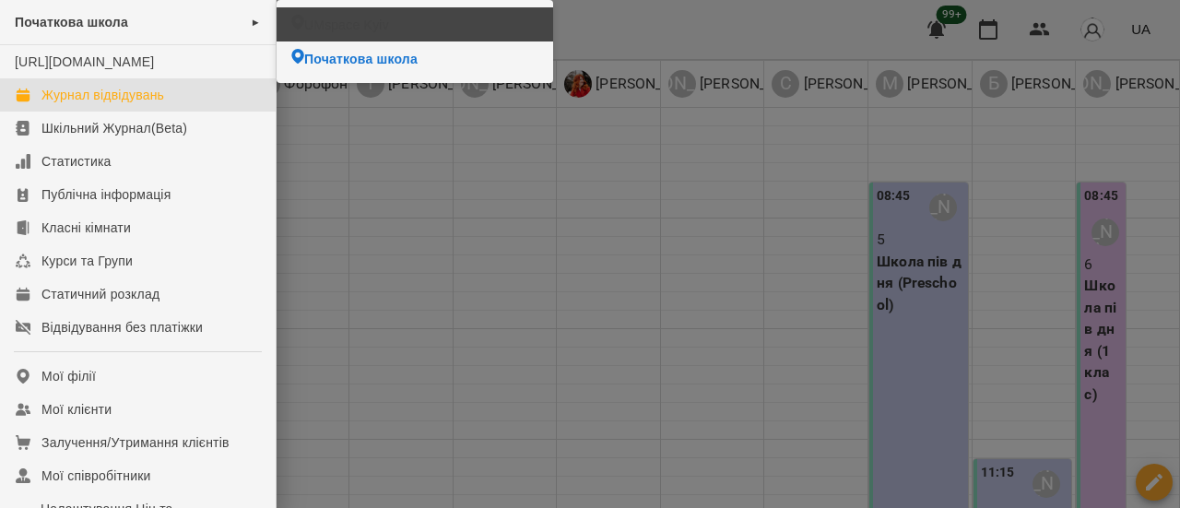
click at [327, 32] on span "UMspace Kyiv" at bounding box center [346, 25] width 85 height 18
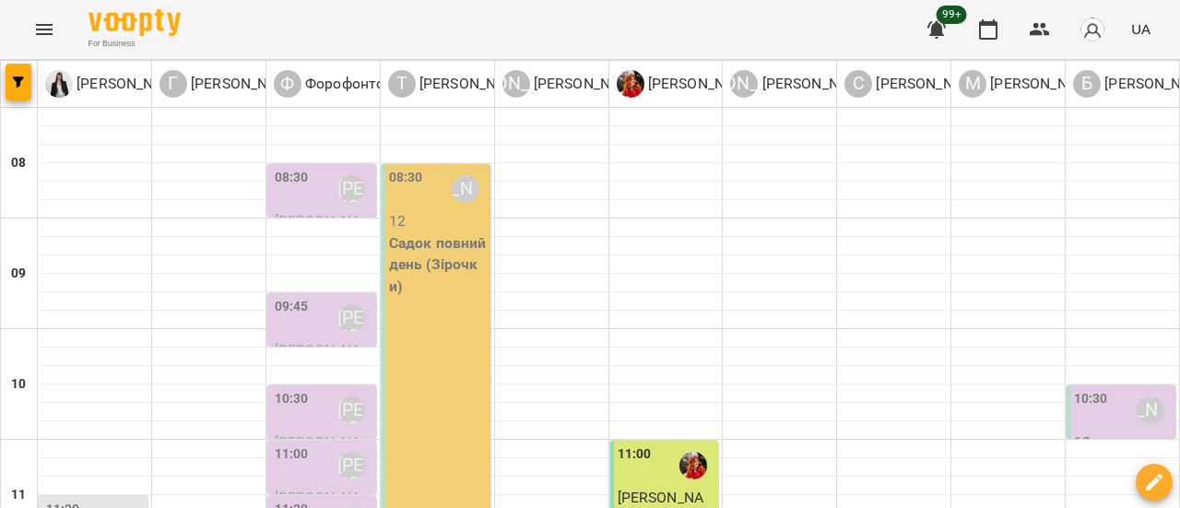
scroll to position [369, 0]
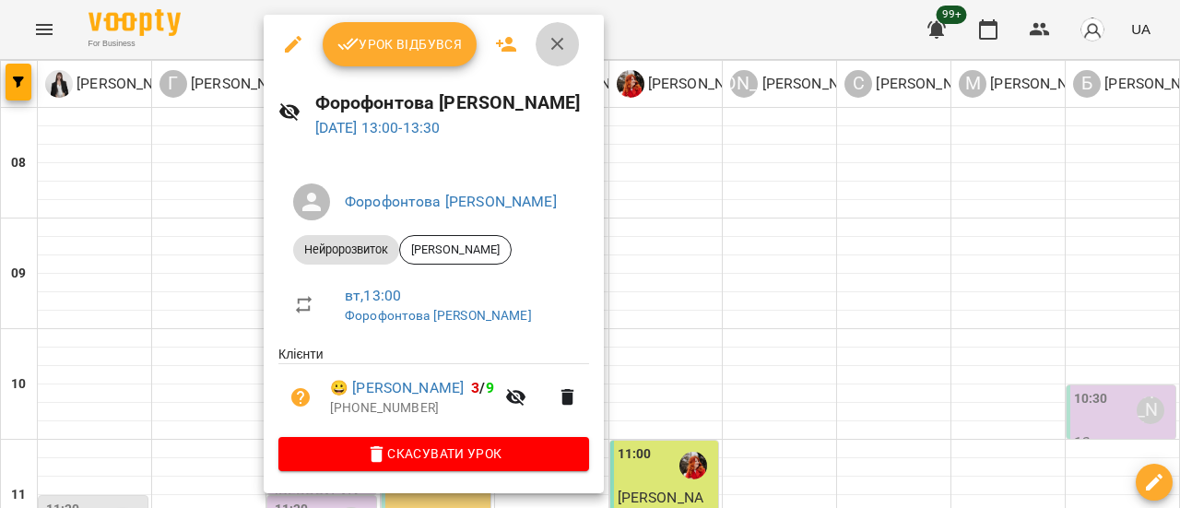
click at [566, 45] on button "button" at bounding box center [558, 44] width 44 height 44
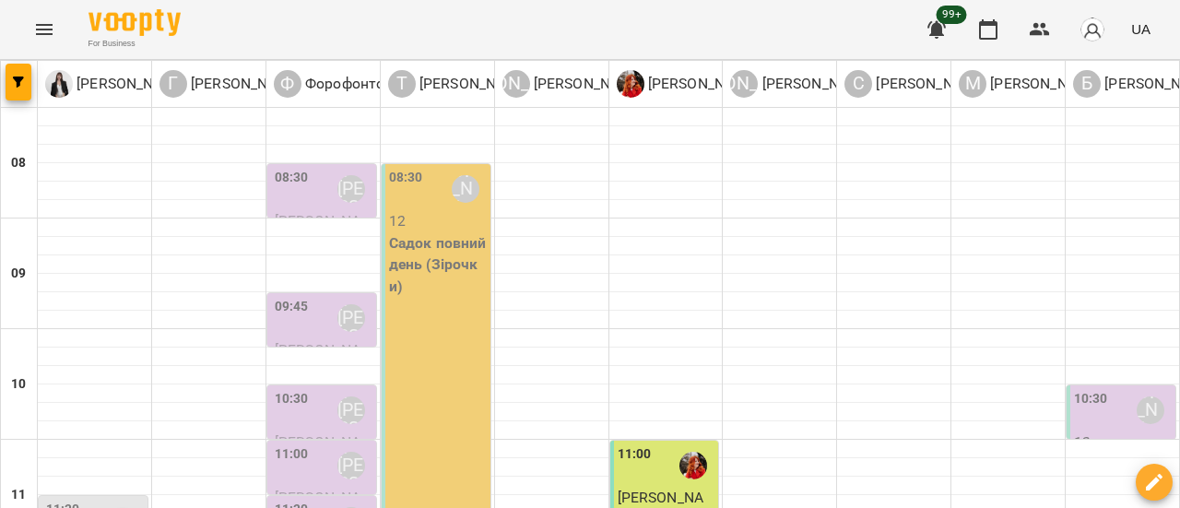
scroll to position [461, 0]
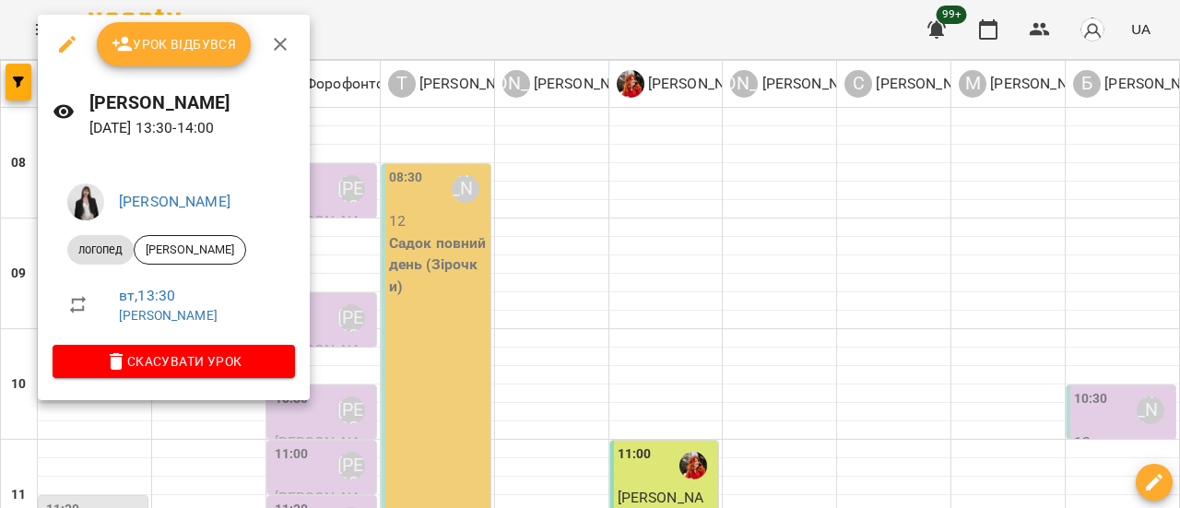
click at [277, 47] on icon "button" at bounding box center [280, 44] width 22 height 22
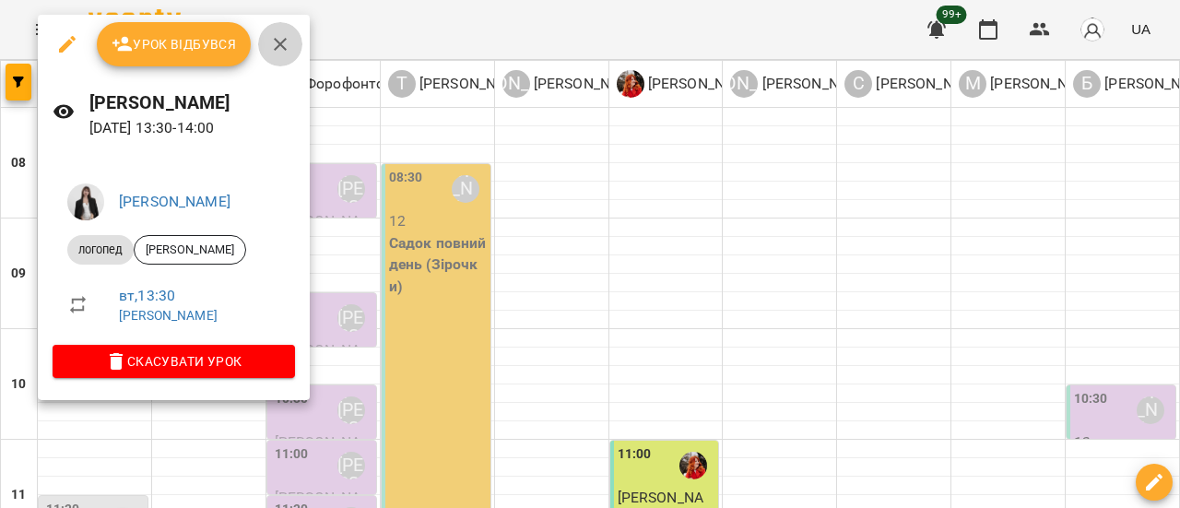
click at [278, 47] on icon "button" at bounding box center [280, 44] width 22 height 22
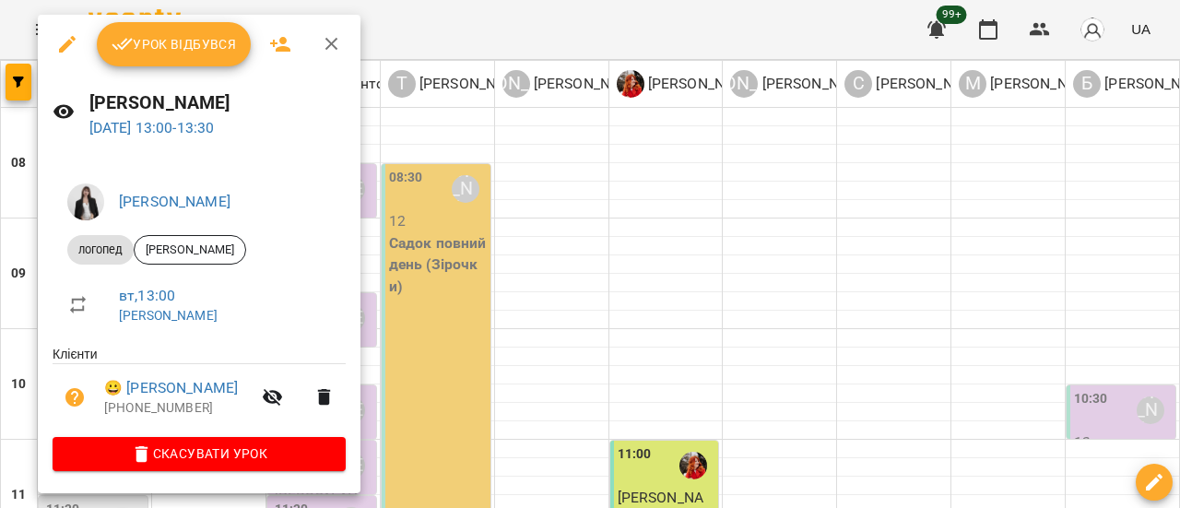
click at [323, 47] on icon "button" at bounding box center [332, 44] width 22 height 22
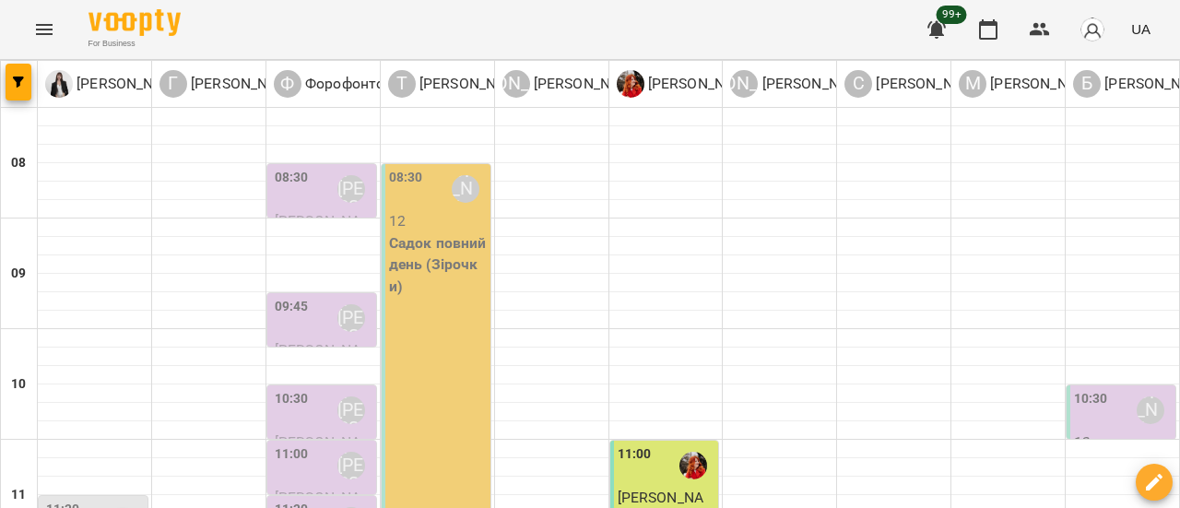
scroll to position [277, 0]
click at [77, 500] on label "11:30" at bounding box center [63, 510] width 34 height 20
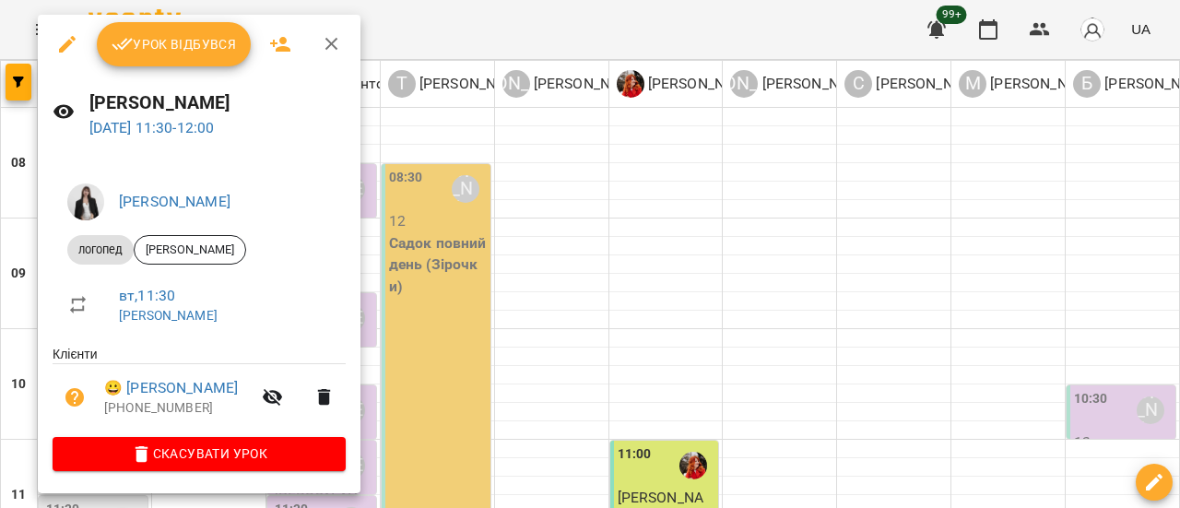
click at [332, 47] on icon "button" at bounding box center [332, 44] width 22 height 22
